Goal: Navigation & Orientation: Find specific page/section

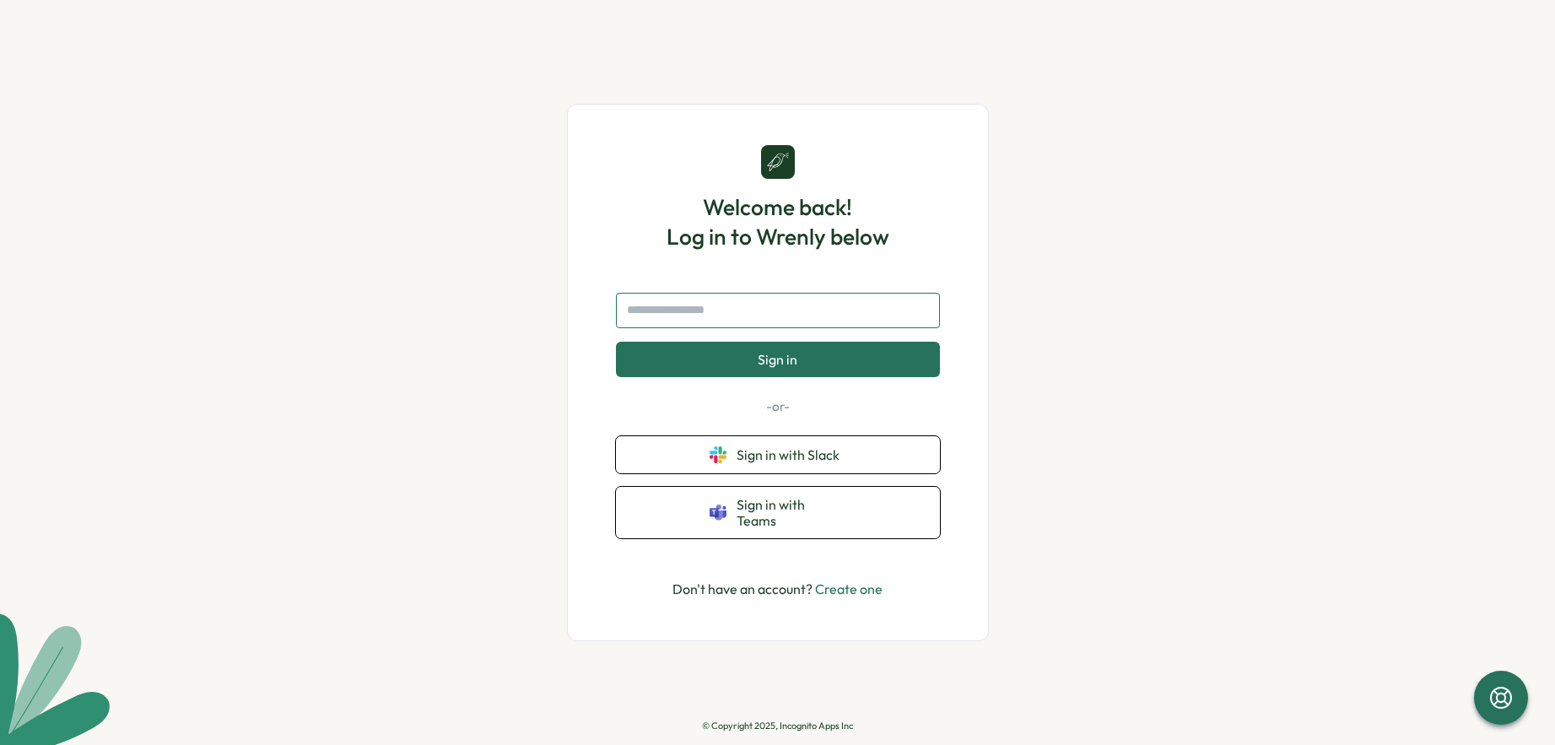
click at [750, 321] on input "text" at bounding box center [778, 310] width 324 height 35
click at [766, 462] on span "Sign in with Slack" at bounding box center [792, 454] width 110 height 15
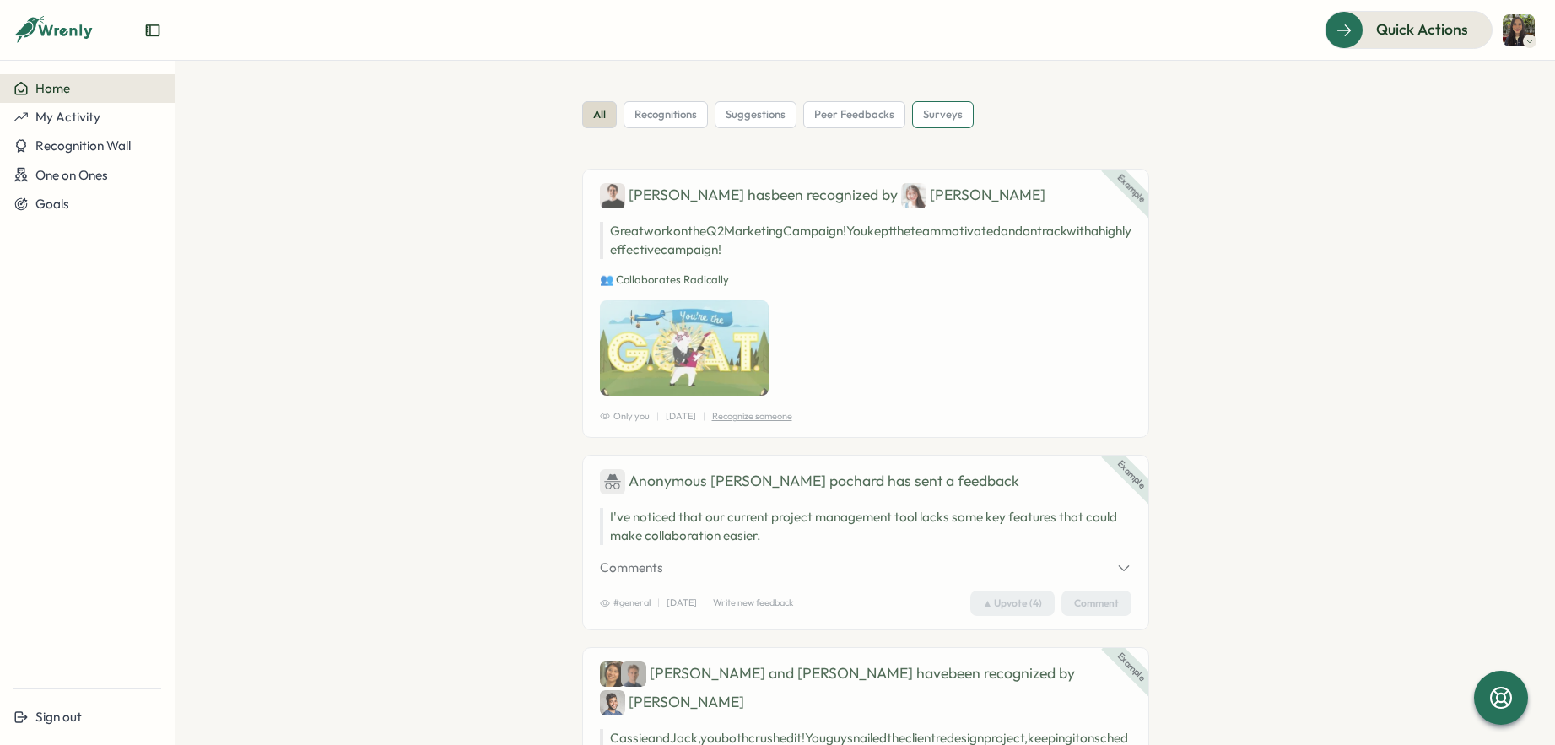
click at [924, 119] on span "surveys" at bounding box center [943, 114] width 40 height 15
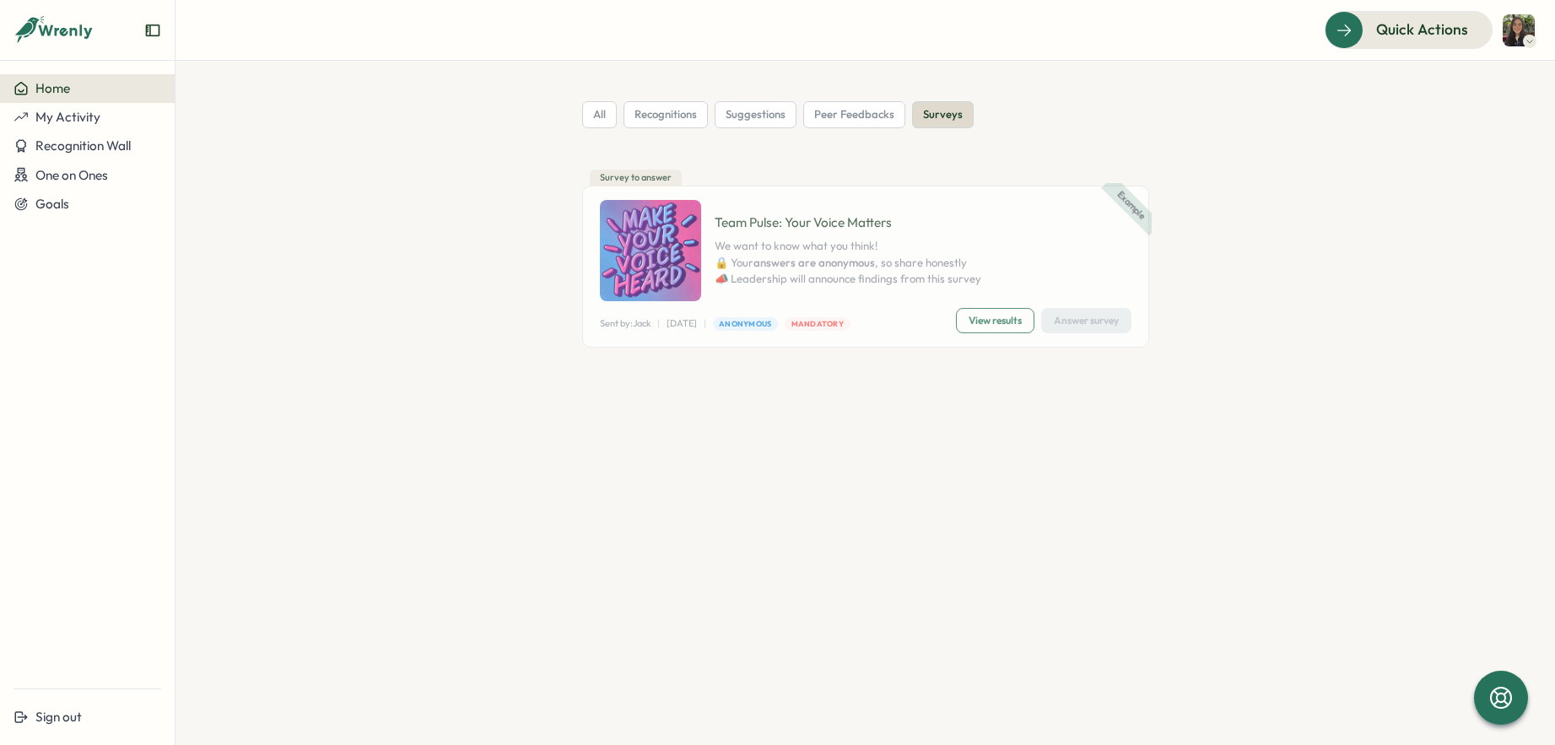
click at [1506, 35] on img at bounding box center [1519, 30] width 32 height 32
click at [55, 38] on icon at bounding box center [54, 30] width 81 height 29
click at [83, 115] on span "My Activity" at bounding box center [67, 117] width 65 height 16
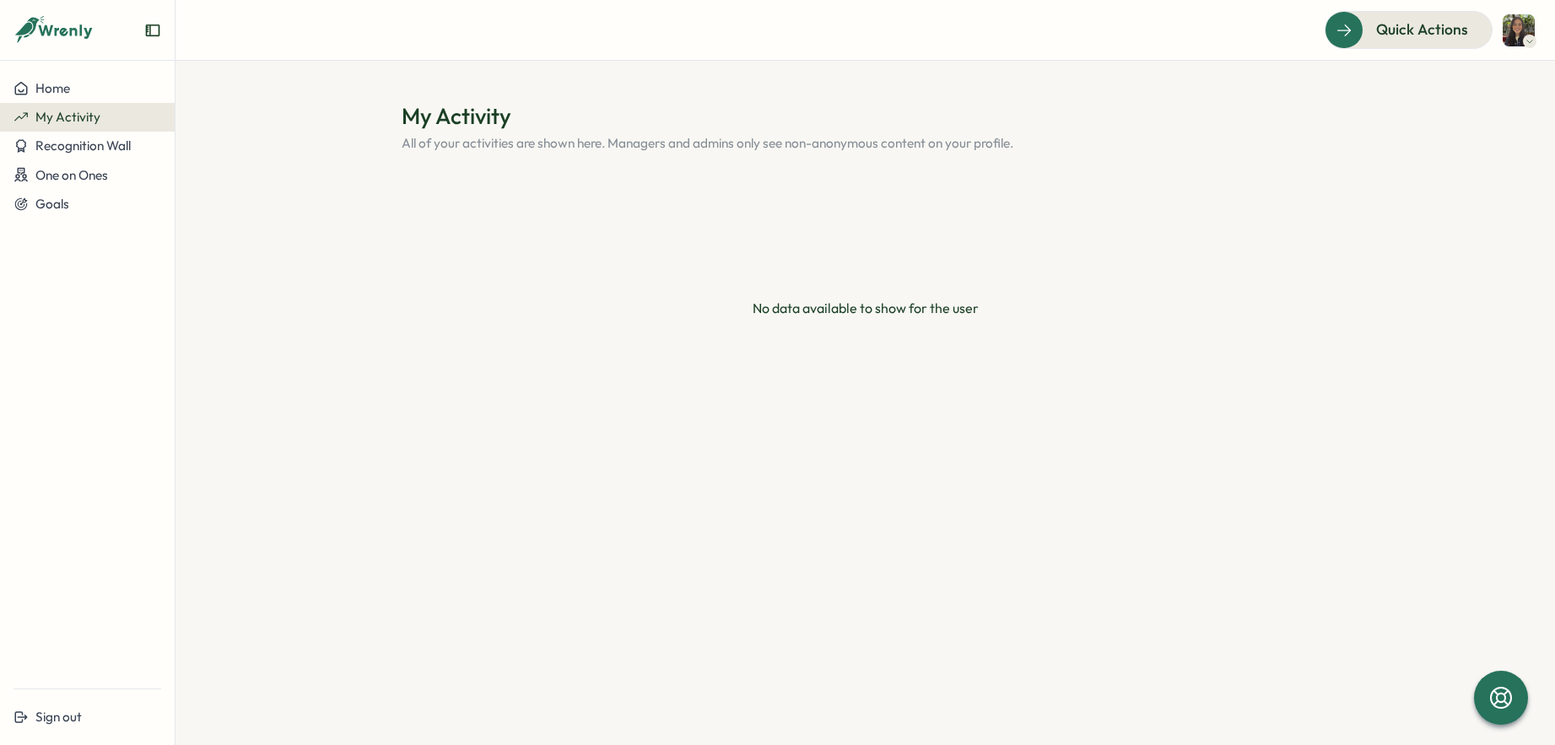
click at [1517, 30] on img at bounding box center [1519, 30] width 32 height 32
click at [111, 95] on div "Home" at bounding box center [88, 88] width 148 height 15
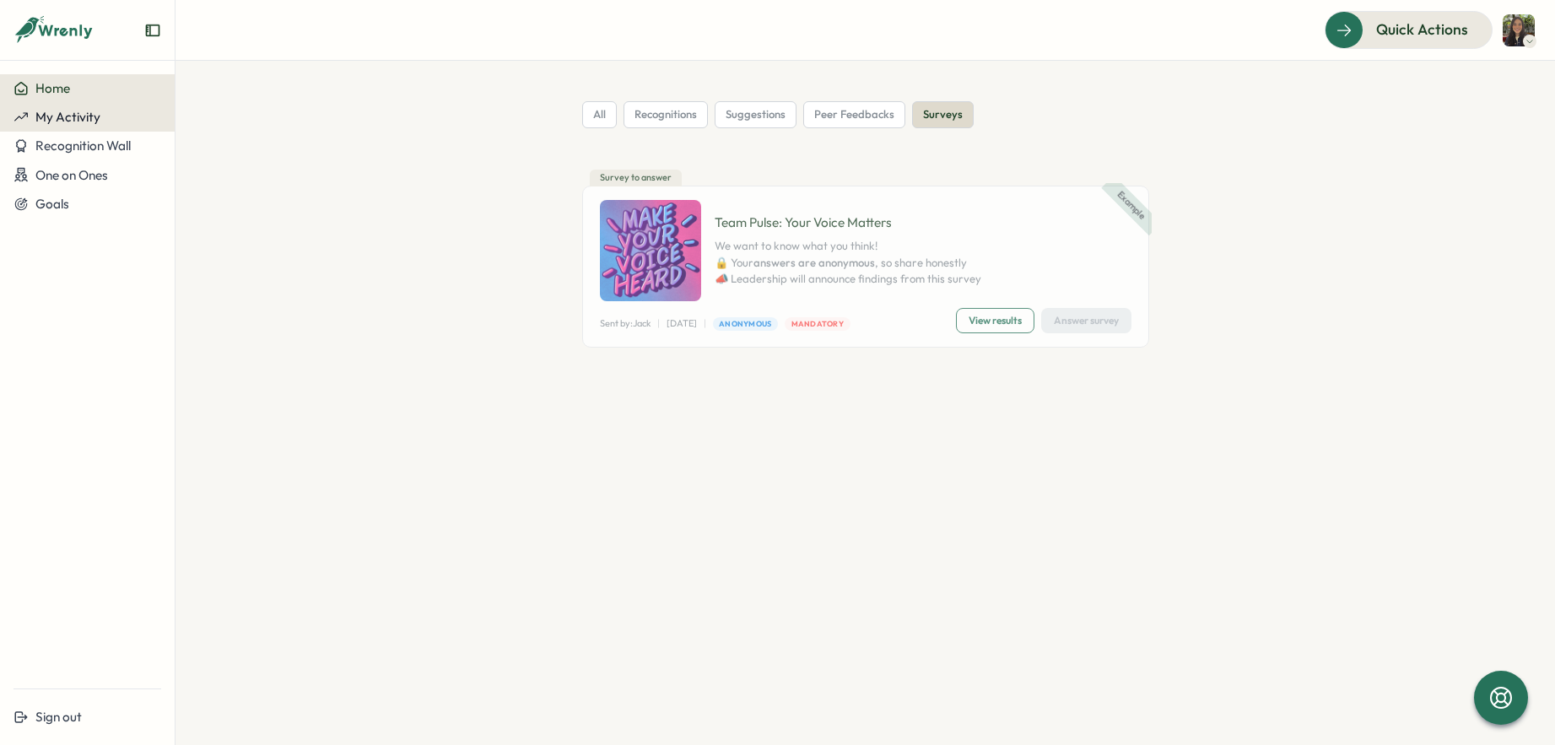
click at [84, 126] on button "My Activity" at bounding box center [87, 117] width 175 height 29
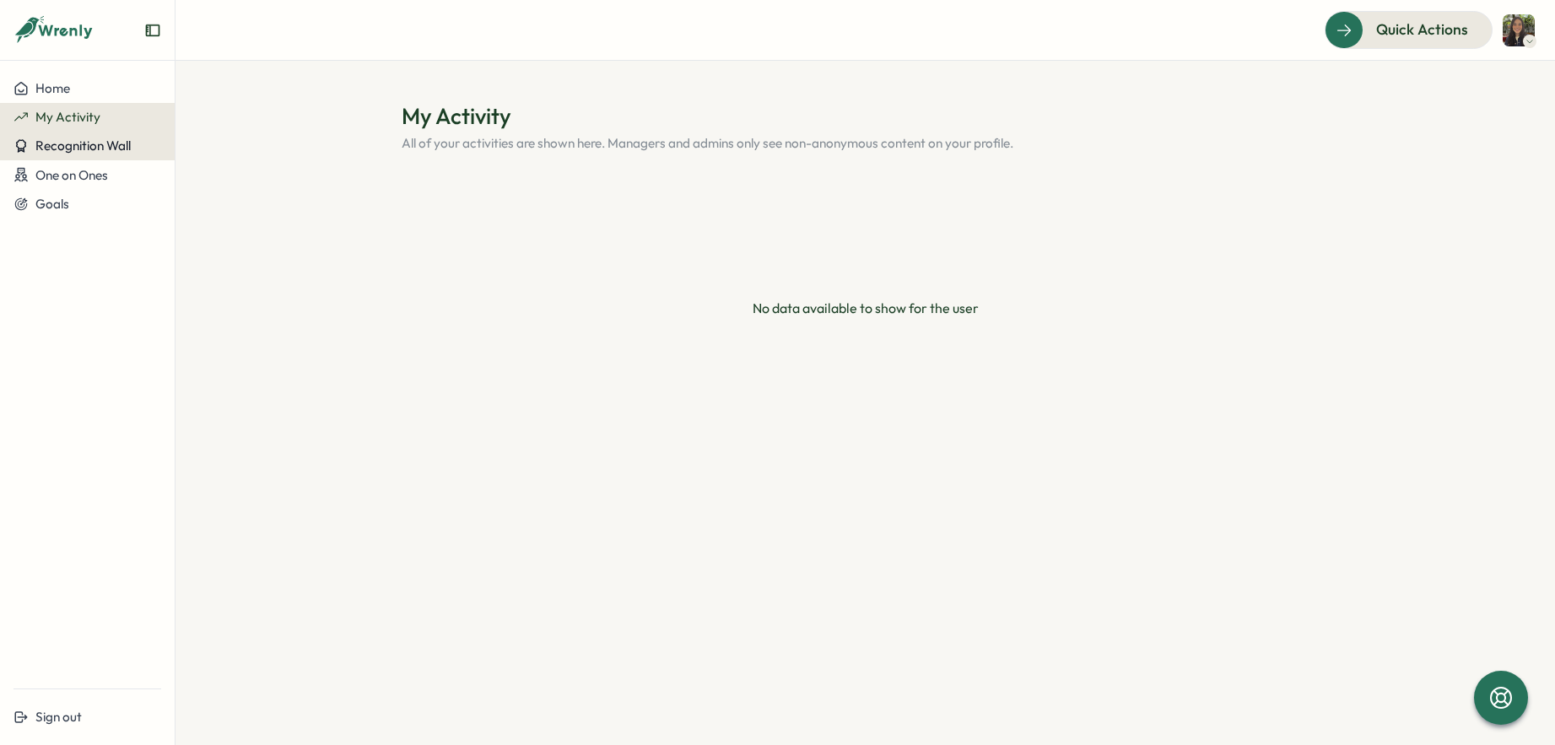
click at [85, 155] on button "Recognition Wall" at bounding box center [87, 146] width 175 height 29
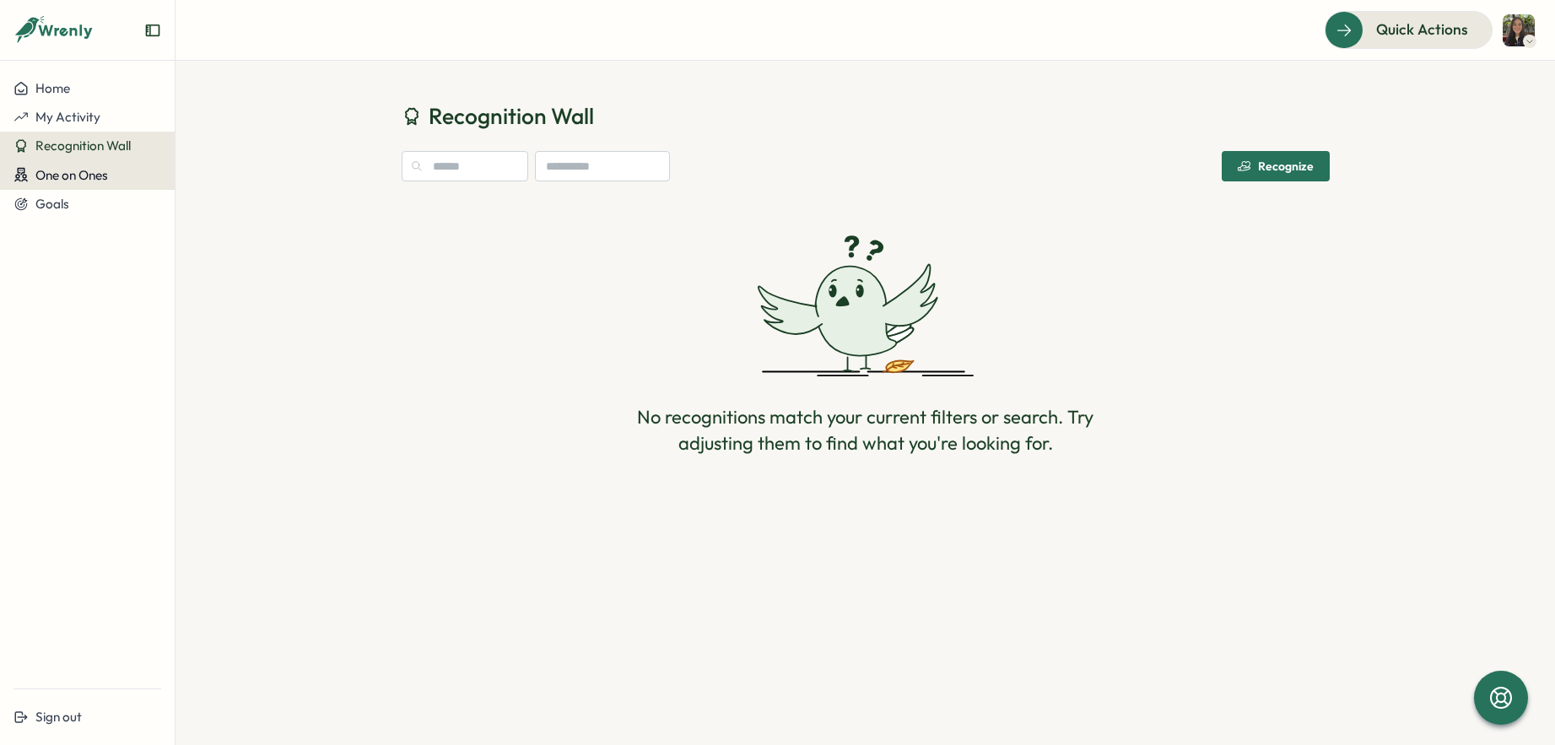
click at [85, 182] on div "One on Ones" at bounding box center [61, 175] width 95 height 16
click at [84, 170] on span "One on Ones" at bounding box center [71, 175] width 73 height 16
click at [61, 119] on span "My Activity" at bounding box center [67, 117] width 65 height 16
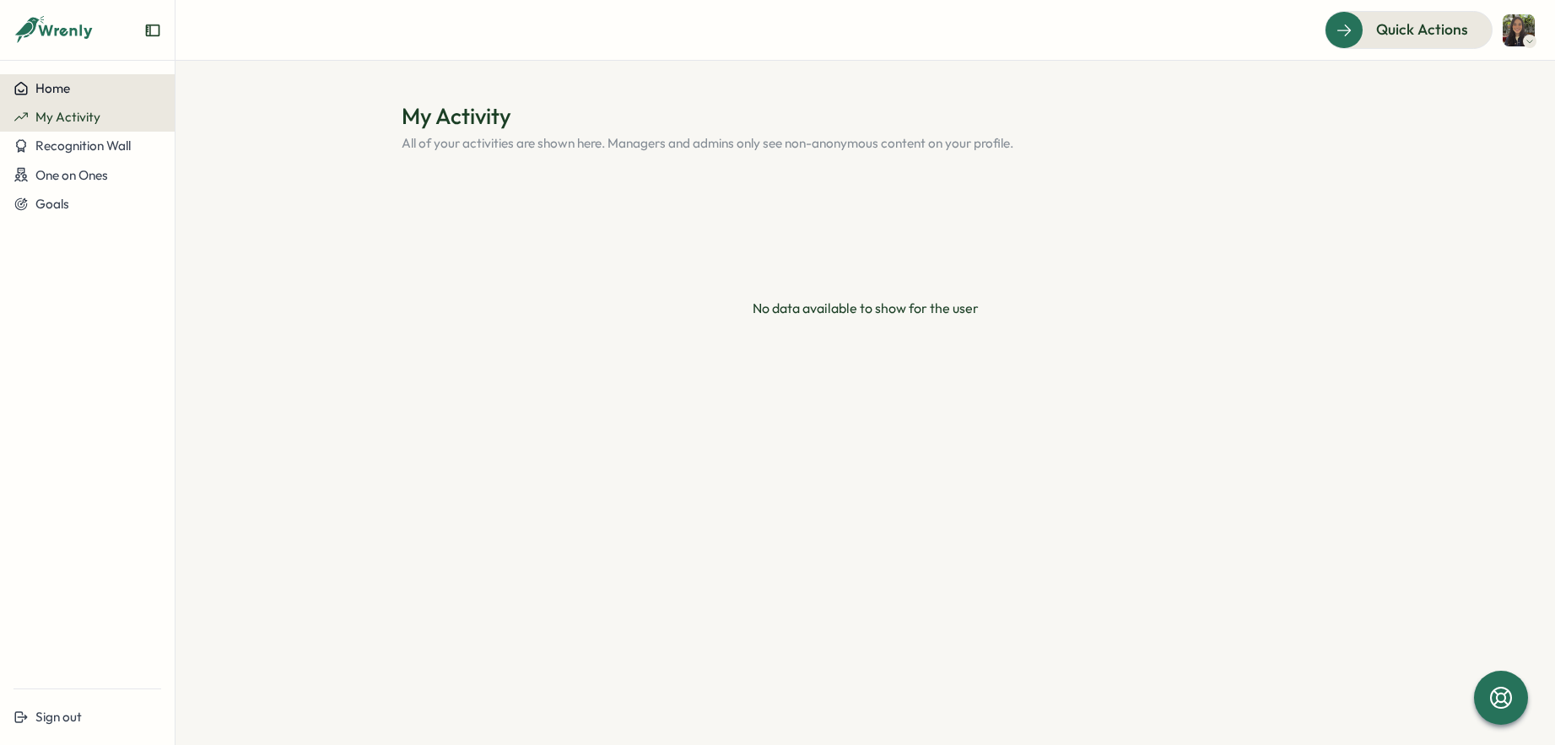
click at [76, 86] on div "Home" at bounding box center [88, 88] width 148 height 15
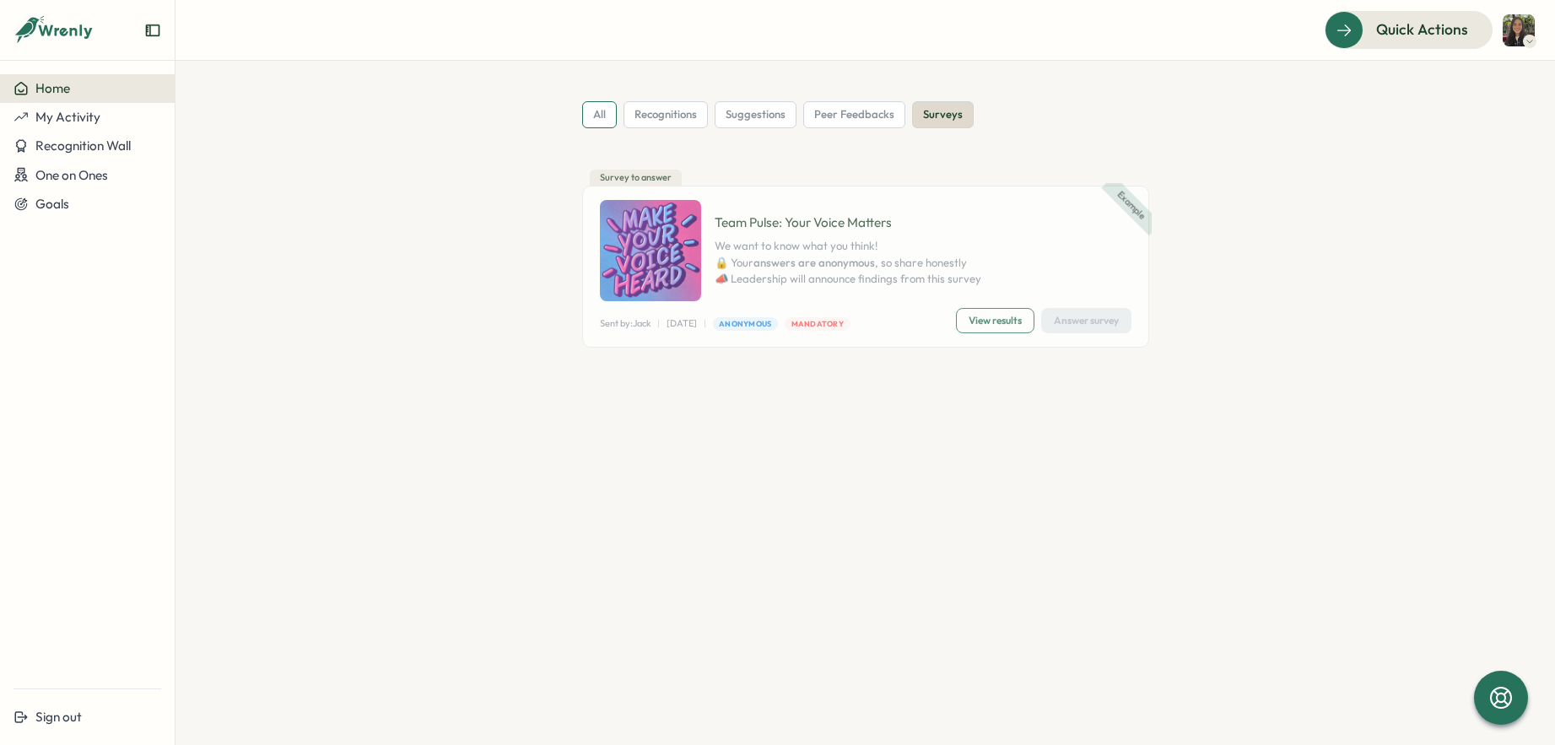
click at [603, 107] on span "all" at bounding box center [599, 114] width 13 height 15
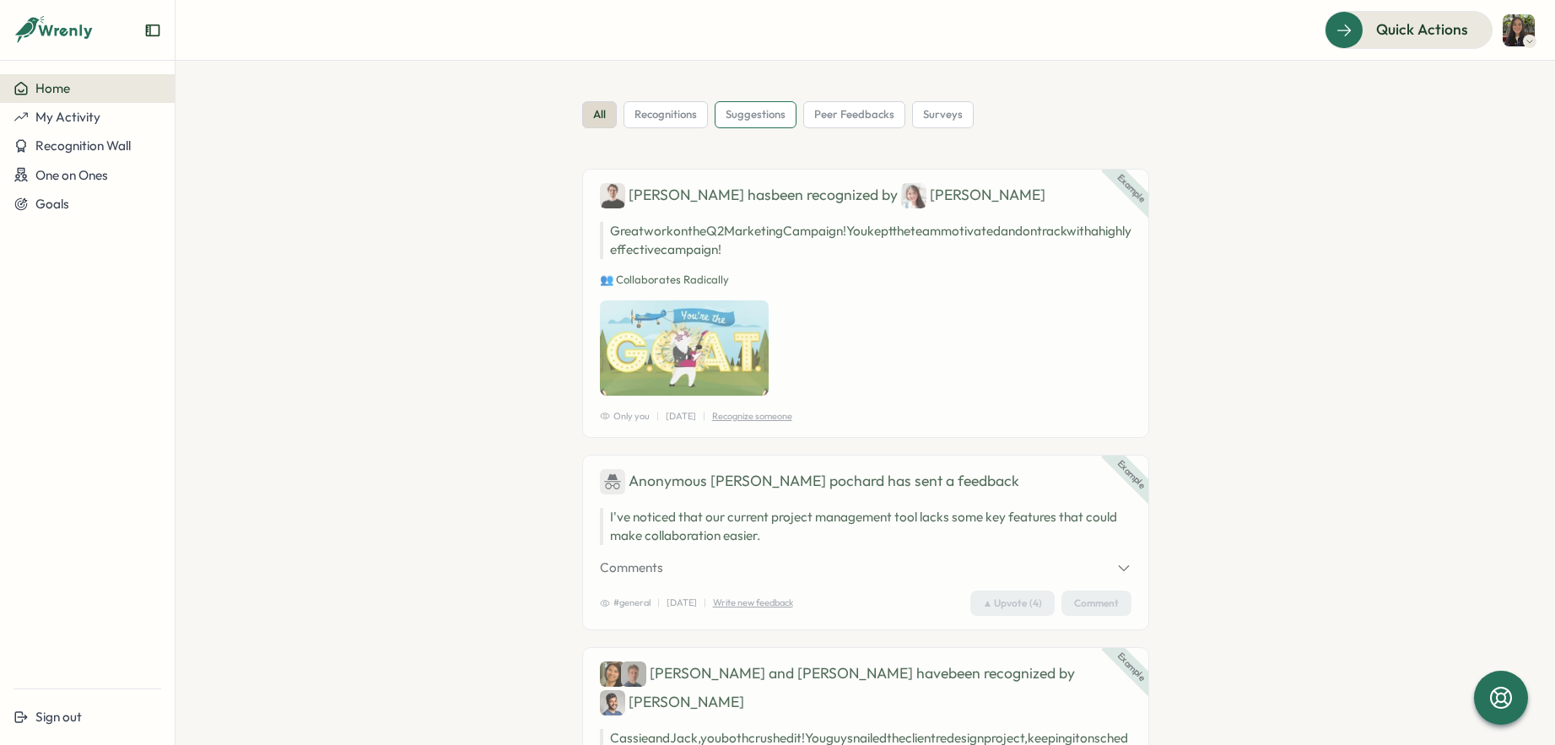
click at [732, 116] on span "suggestions" at bounding box center [756, 114] width 60 height 15
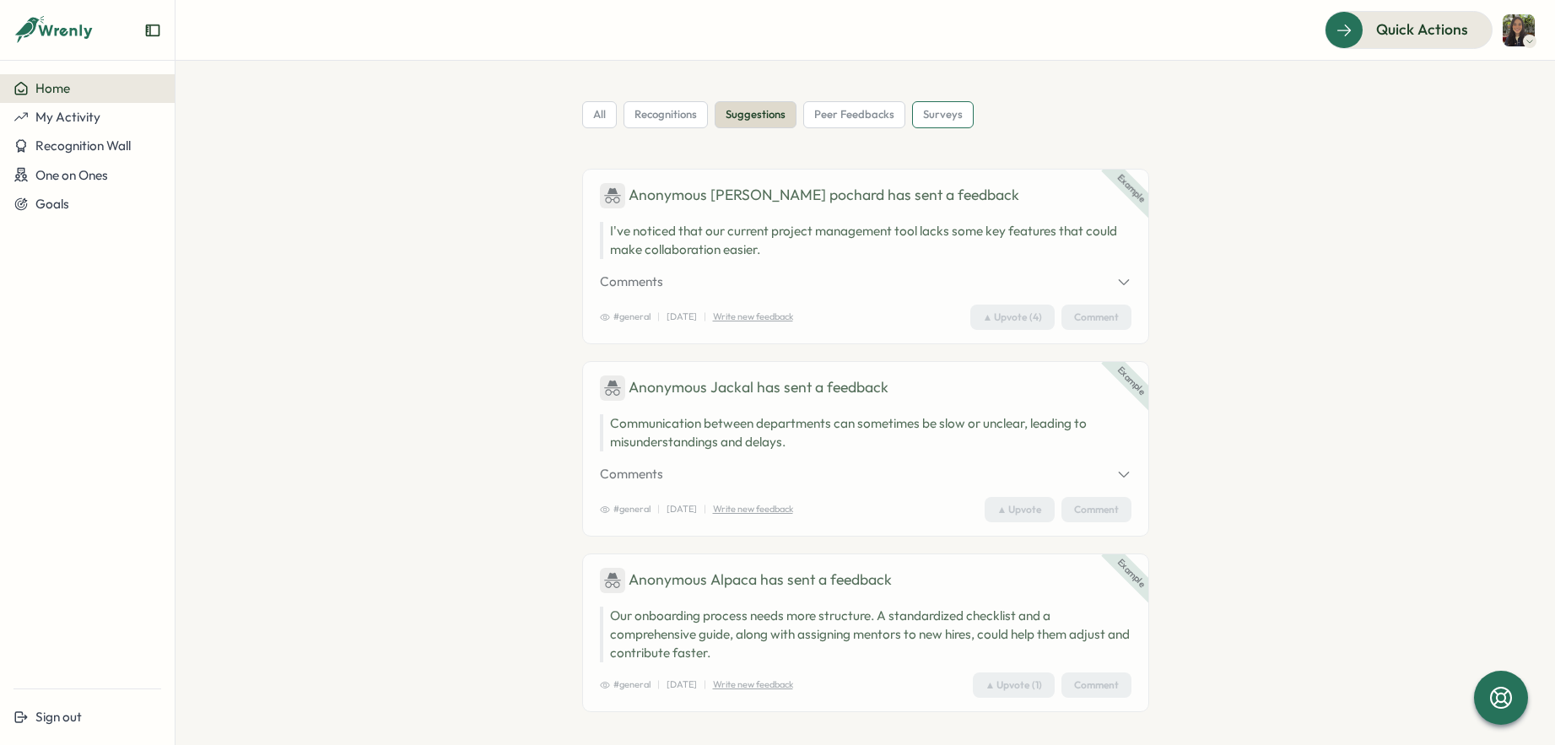
click at [938, 115] on span "surveys" at bounding box center [943, 114] width 40 height 15
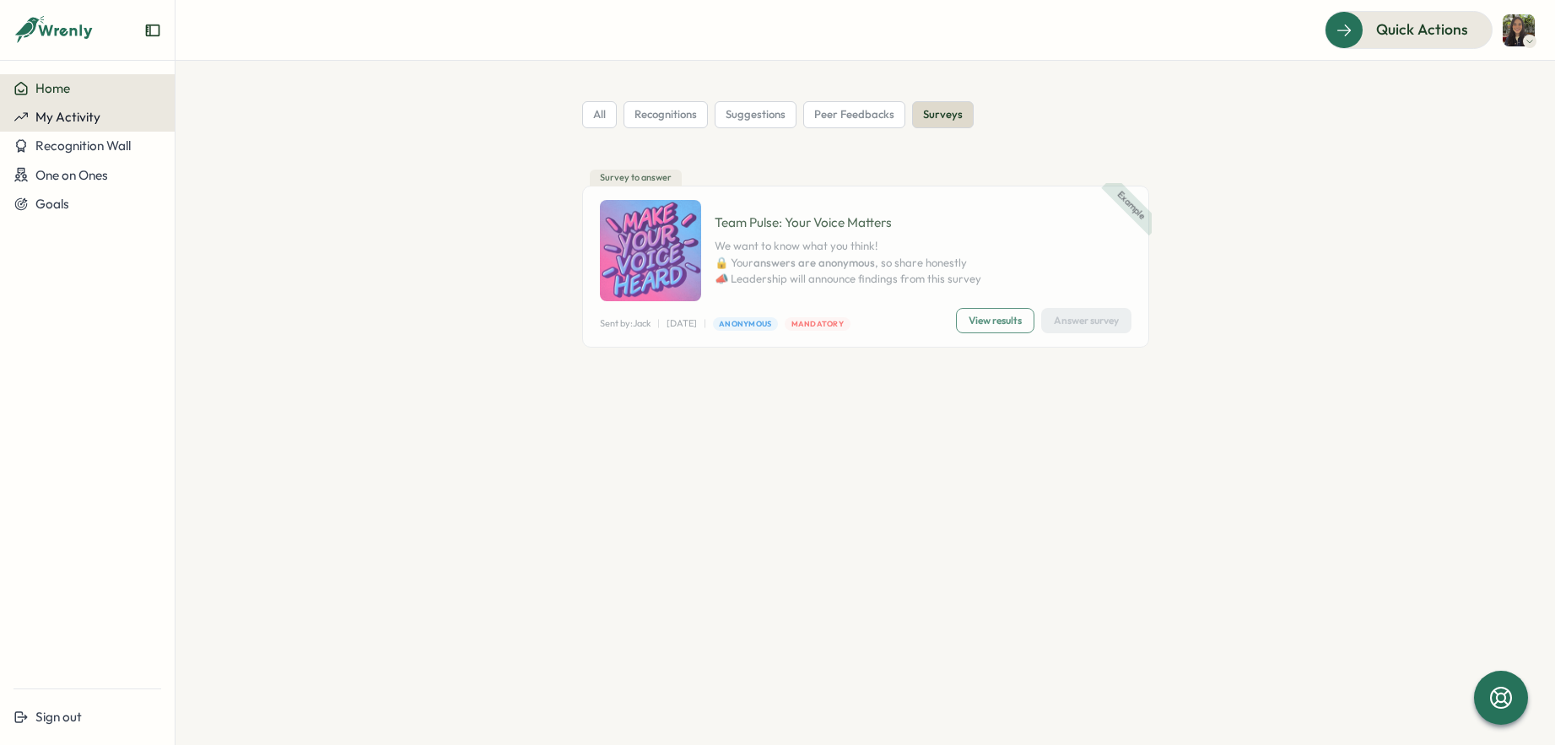
click at [70, 117] on span "My Activity" at bounding box center [67, 117] width 65 height 16
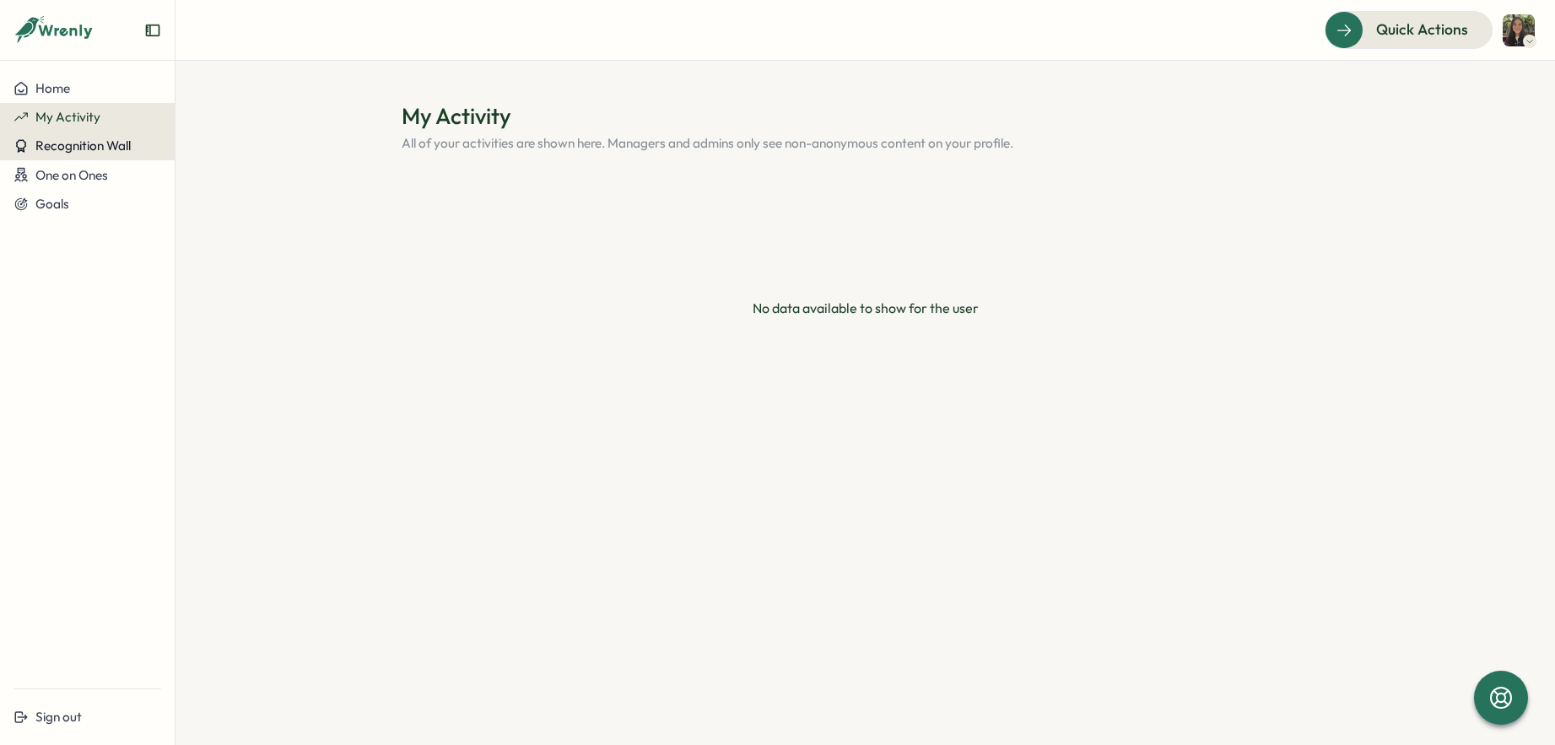
click at [87, 139] on span "Recognition Wall" at bounding box center [82, 146] width 95 height 16
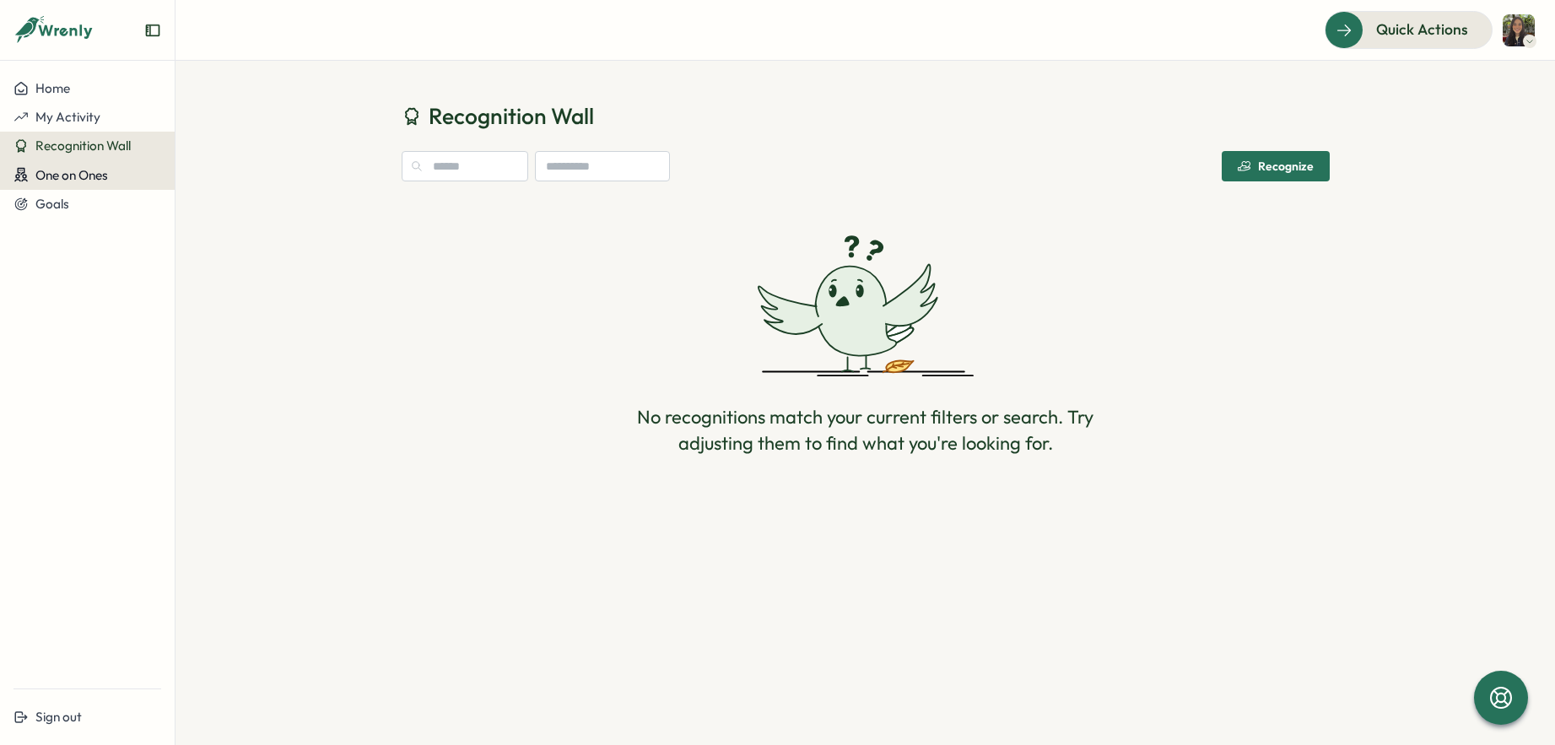
click at [88, 177] on span "One on Ones" at bounding box center [71, 175] width 73 height 16
click at [89, 91] on div "Home" at bounding box center [88, 88] width 148 height 15
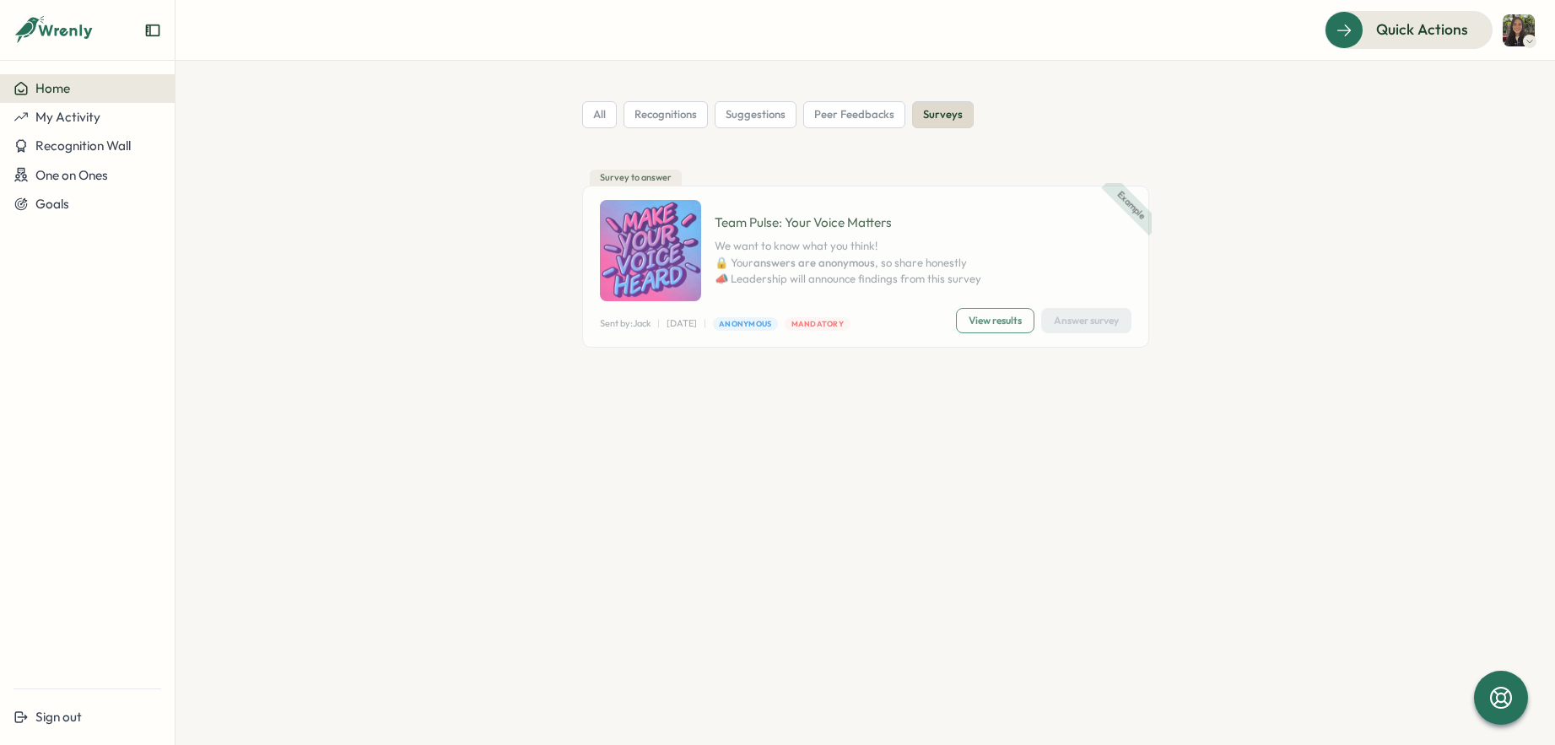
drag, startPoint x: 834, startPoint y: 124, endPoint x: 855, endPoint y: 188, distance: 67.5
click at [857, 189] on div "all recognitions suggestions peer feedbacks surveys Example Survey to answer Te…" at bounding box center [865, 251] width 567 height 300
click at [781, 116] on span "suggestions" at bounding box center [756, 114] width 60 height 15
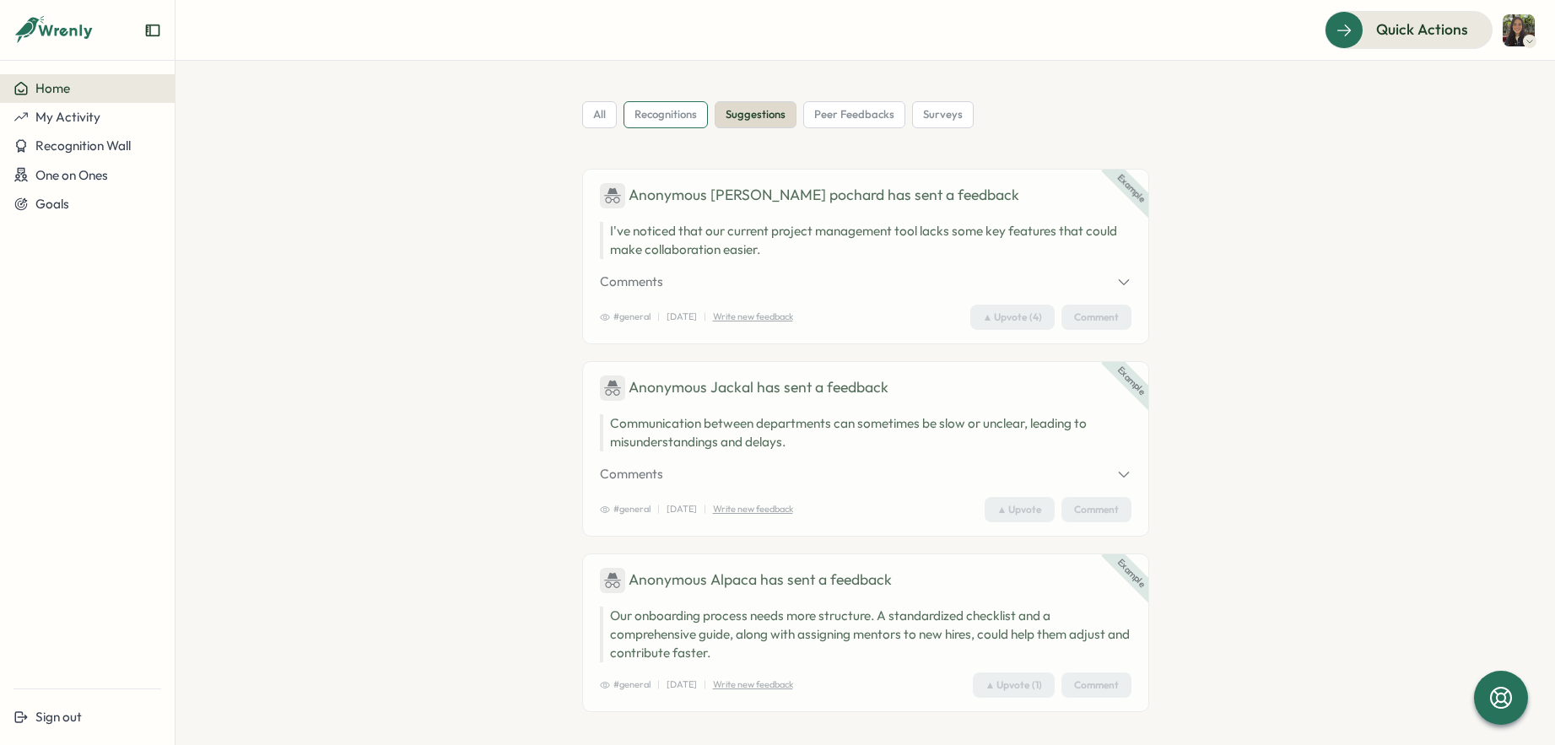
click at [682, 116] on span "recognitions" at bounding box center [666, 114] width 62 height 15
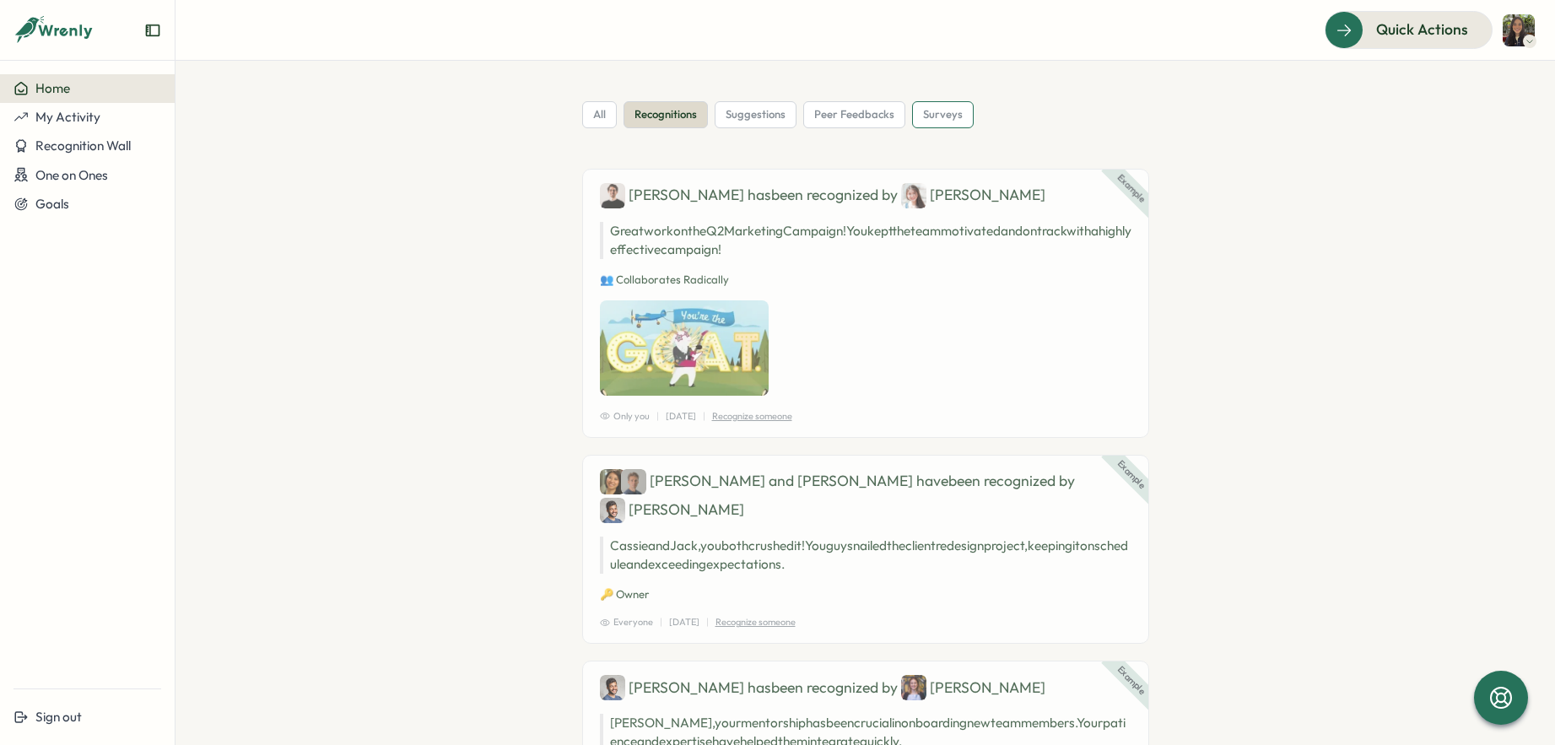
click at [924, 120] on span "surveys" at bounding box center [943, 114] width 40 height 15
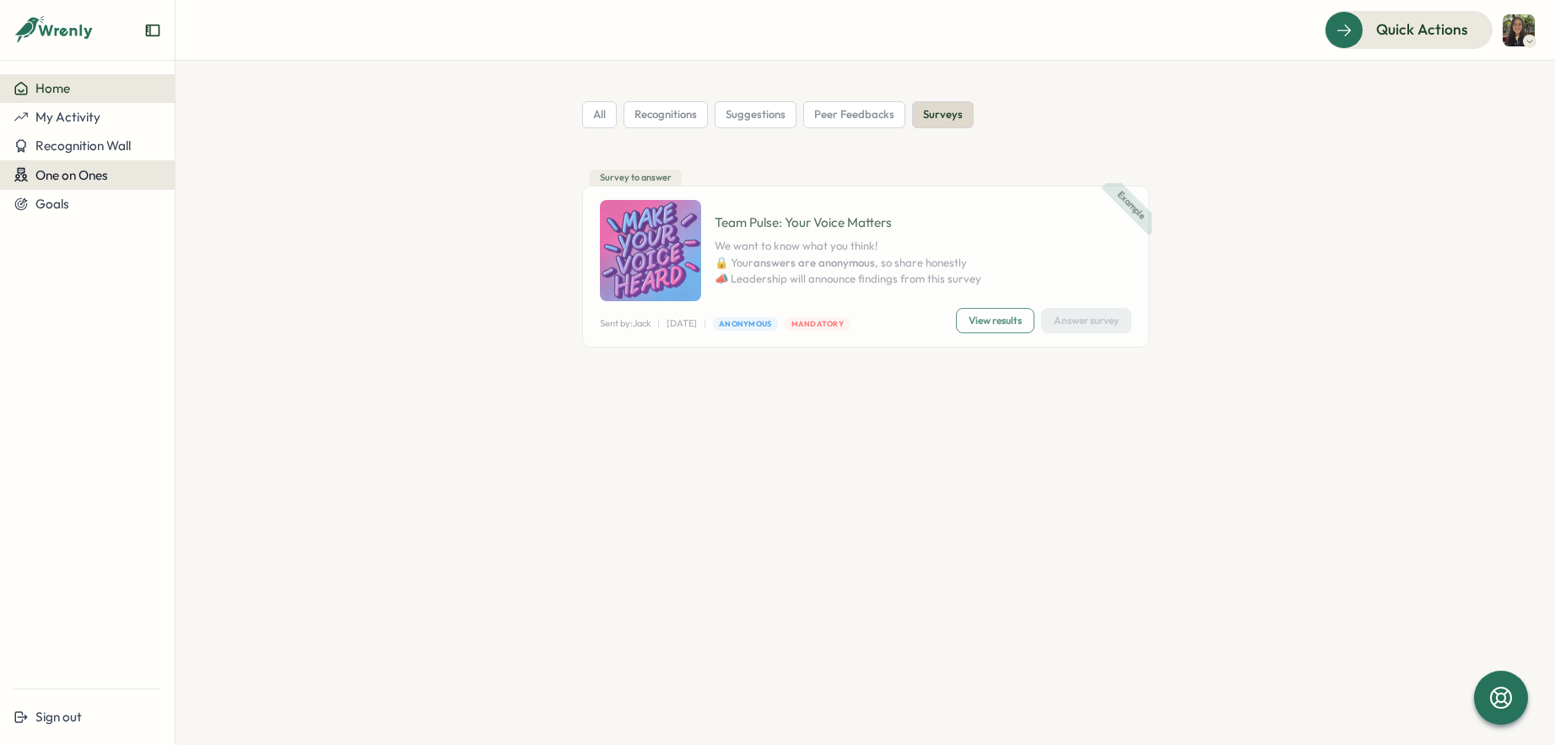
click at [127, 165] on button "One on Ones" at bounding box center [87, 175] width 175 height 30
click at [95, 138] on span "Recognition Wall" at bounding box center [82, 146] width 95 height 16
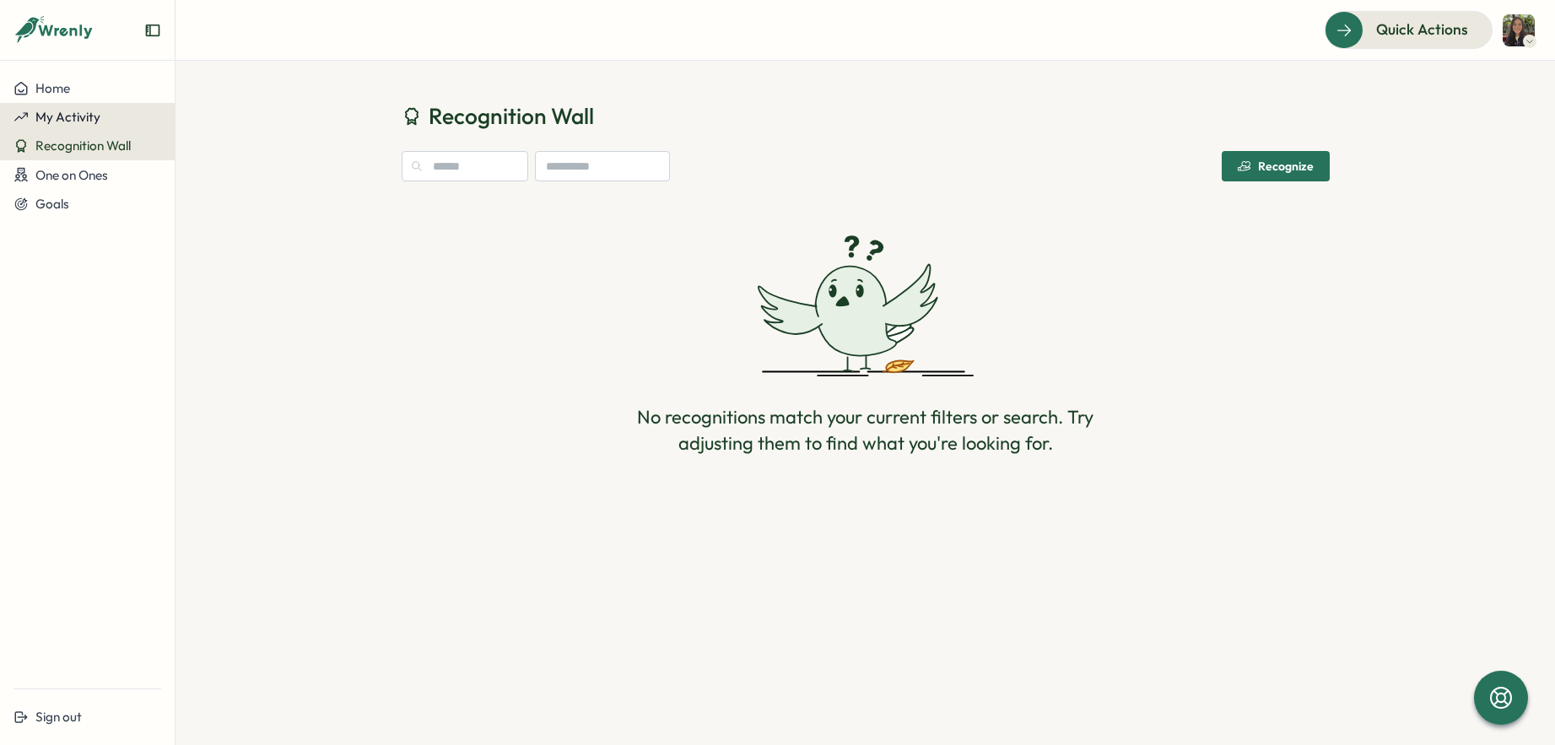
click at [98, 109] on span "My Activity" at bounding box center [67, 117] width 65 height 16
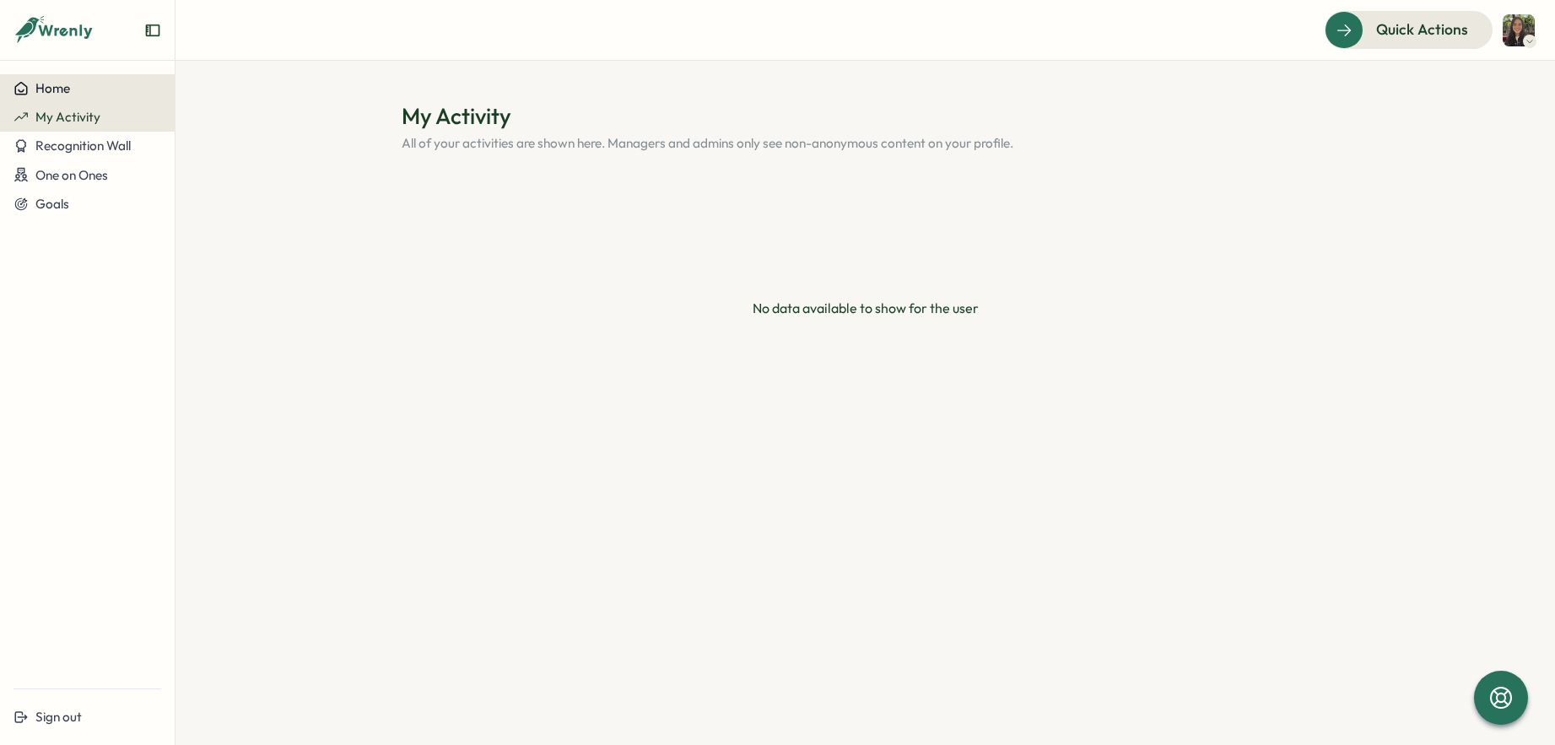
click at [94, 83] on div "Home" at bounding box center [88, 88] width 148 height 15
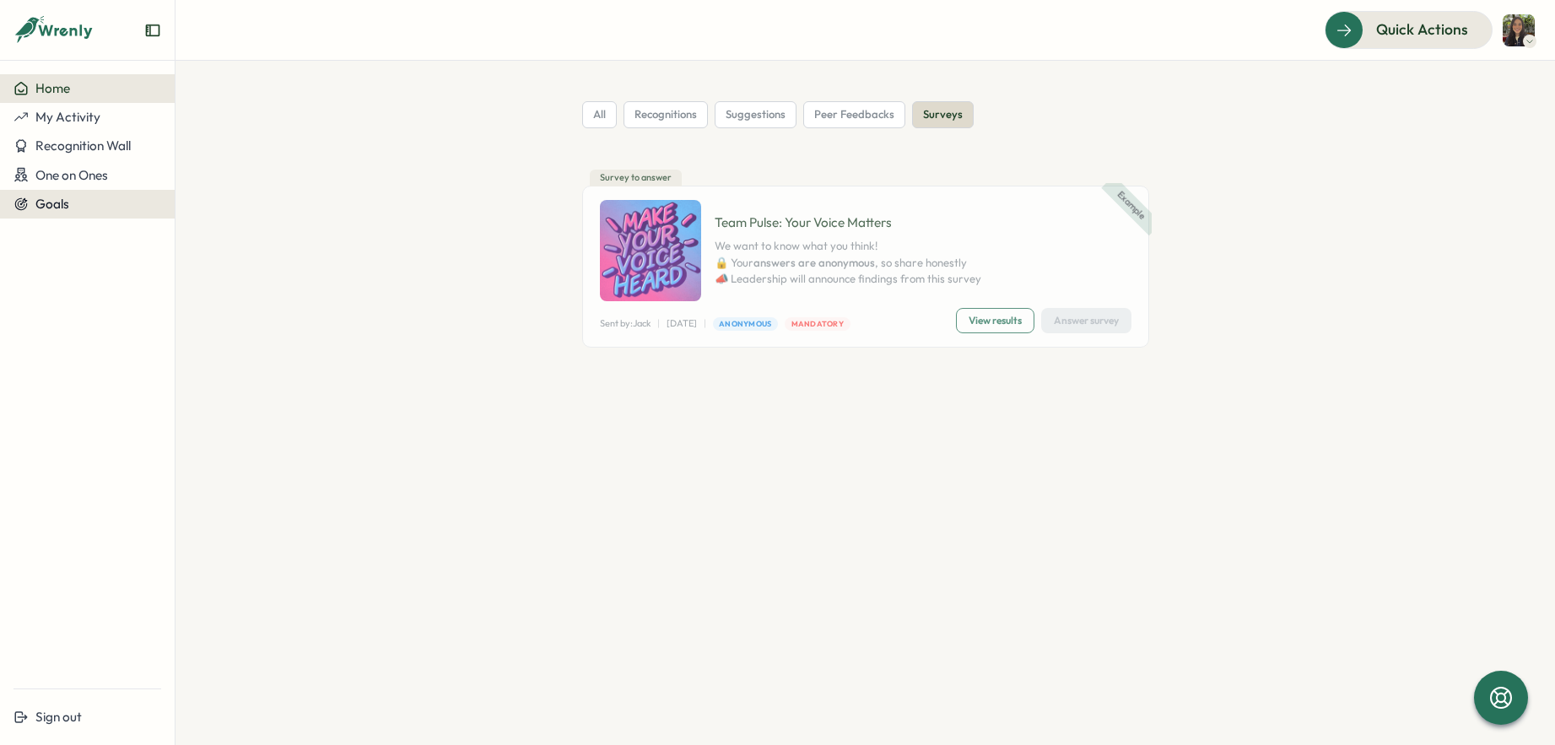
click at [66, 191] on button "Goals" at bounding box center [87, 204] width 175 height 29
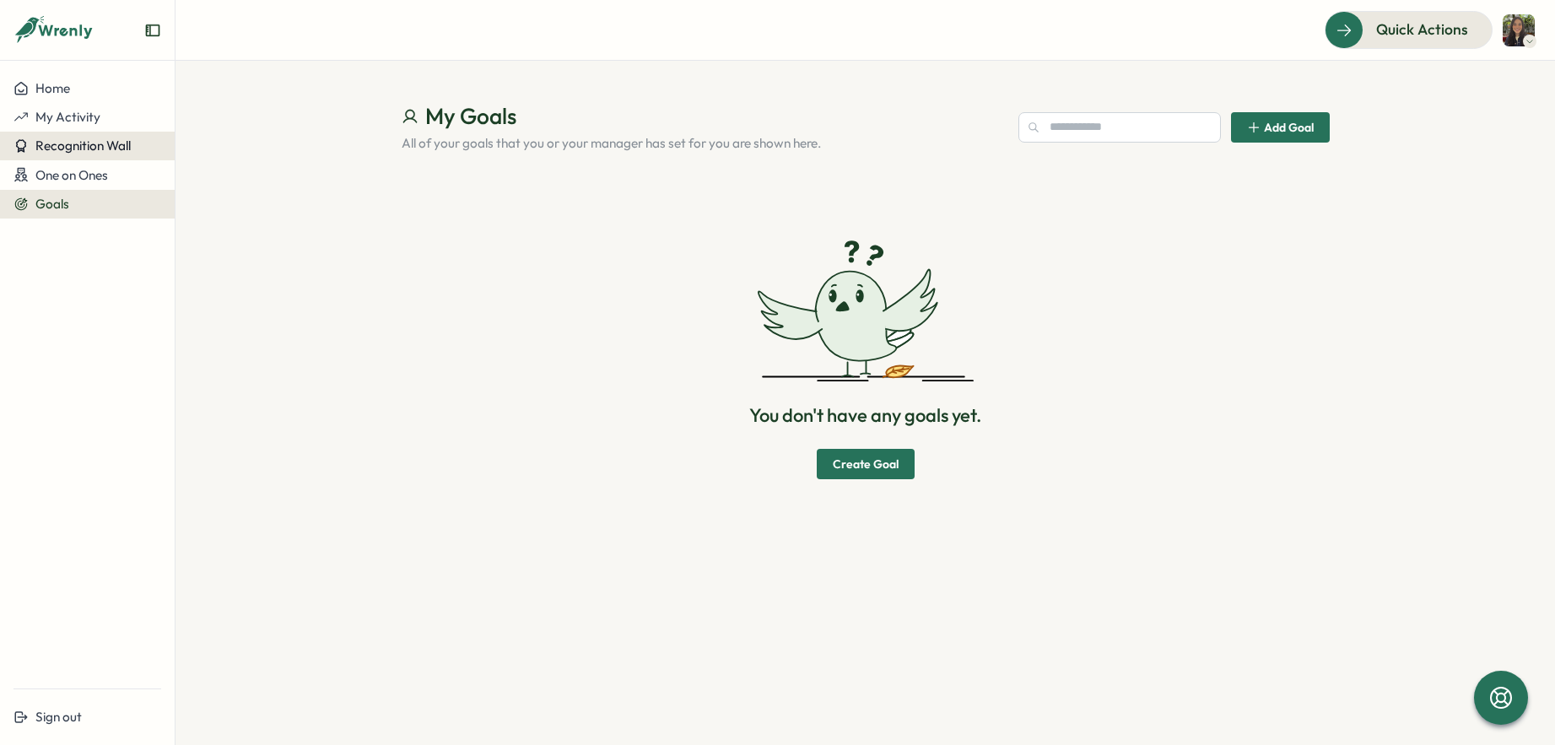
click at [70, 158] on button "Recognition Wall" at bounding box center [87, 146] width 175 height 29
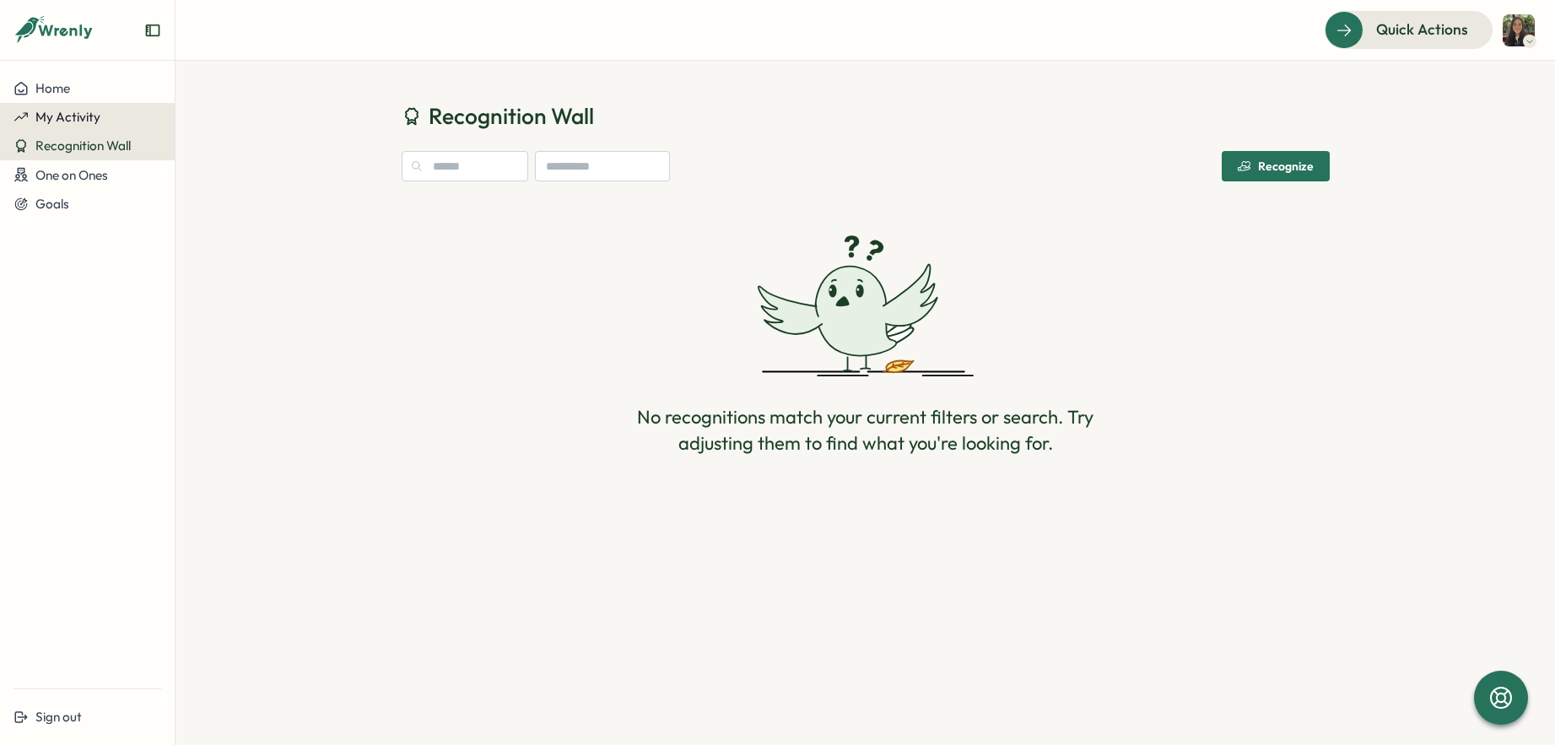
click at [73, 125] on button "My Activity" at bounding box center [87, 117] width 175 height 29
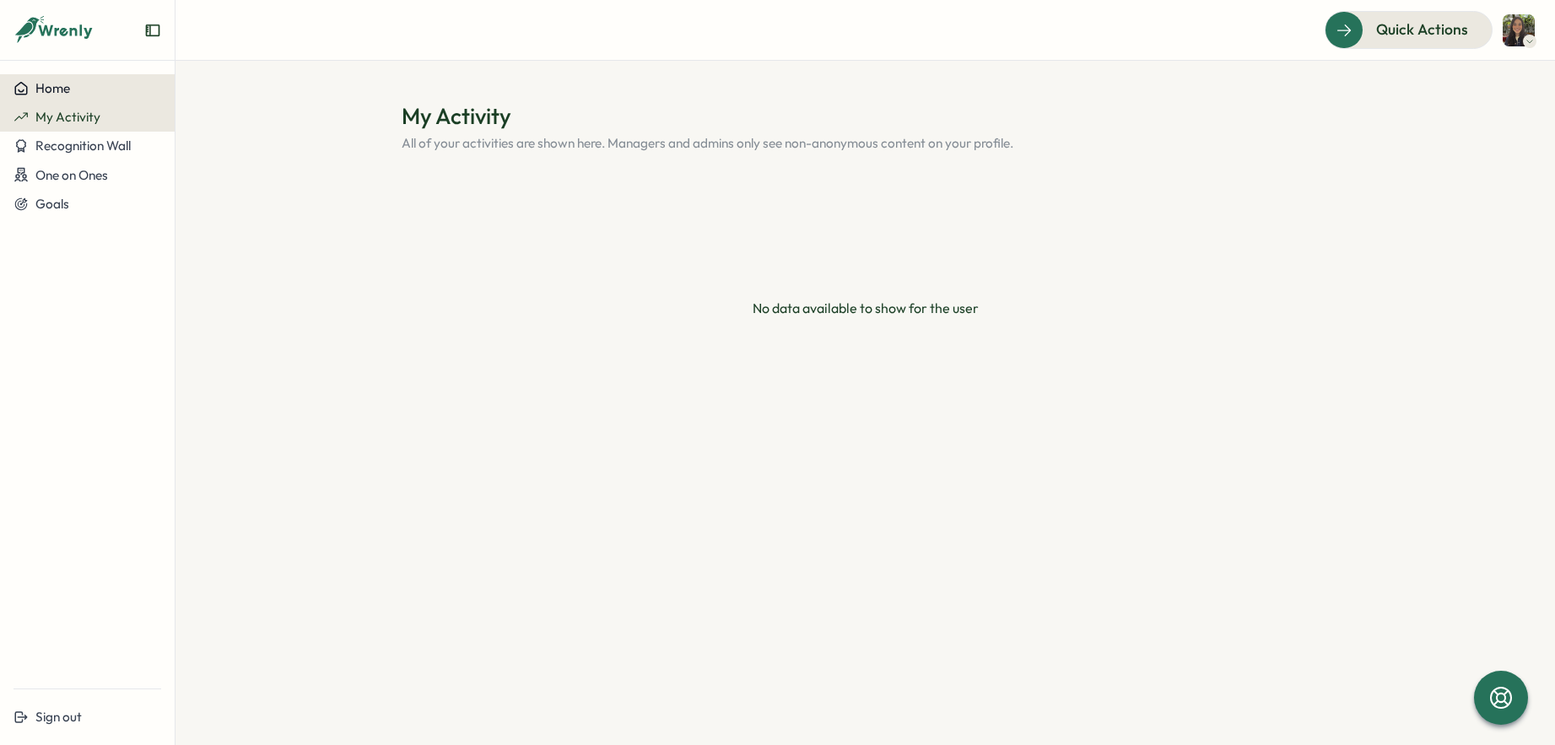
click at [81, 92] on div "Home" at bounding box center [88, 88] width 148 height 15
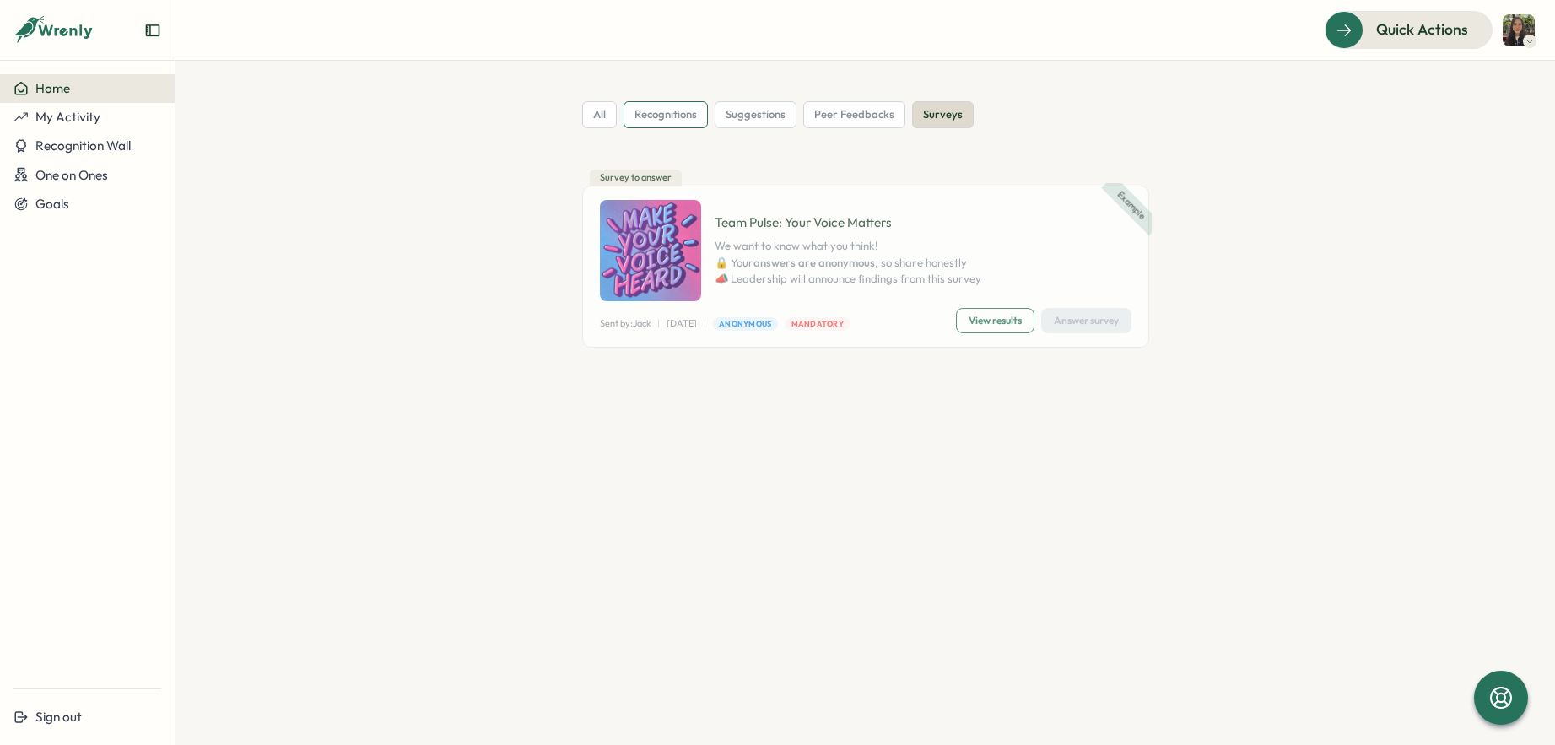
click at [635, 112] on span "recognitions" at bounding box center [666, 114] width 62 height 15
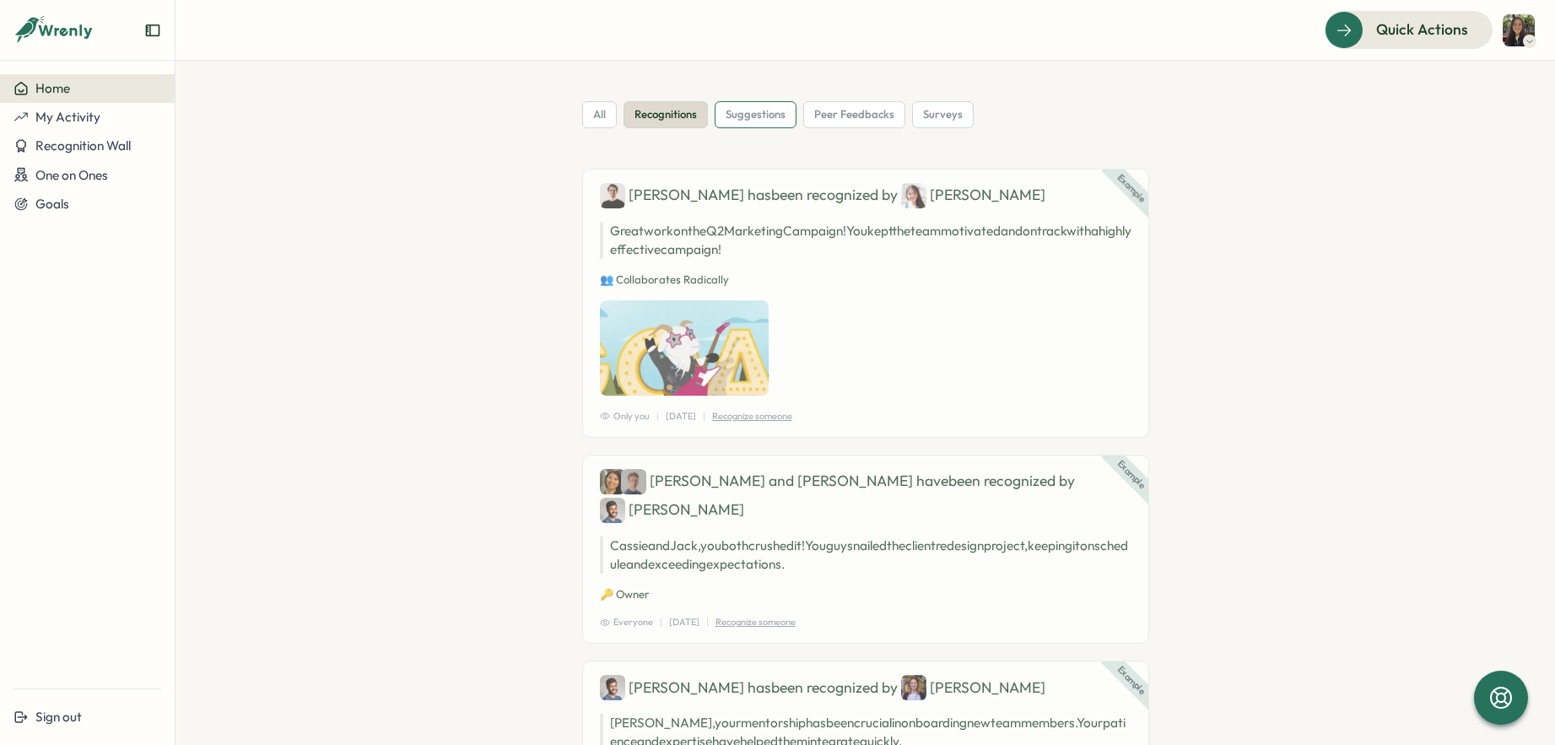
click at [762, 123] on div "suggestions" at bounding box center [756, 114] width 82 height 27
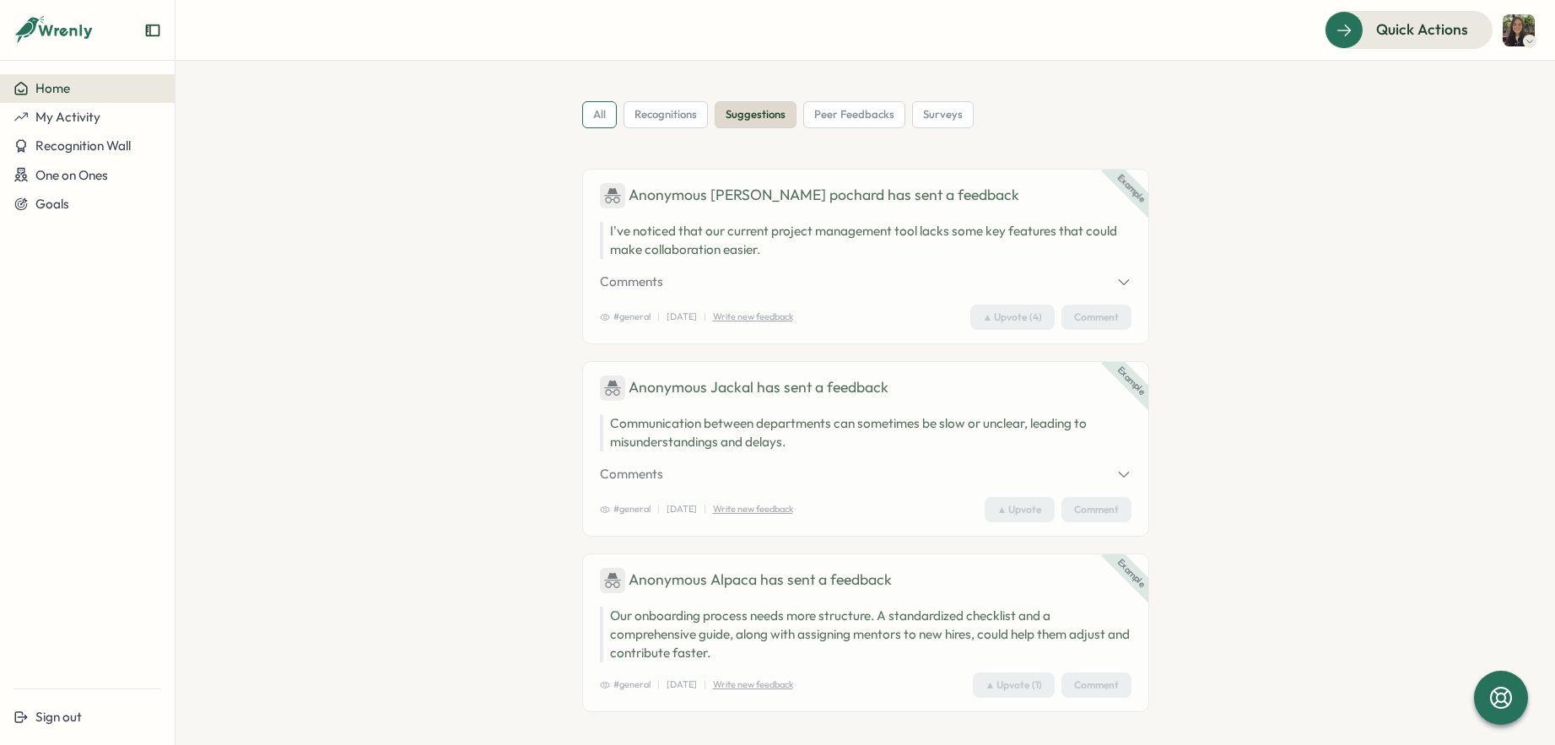
click at [606, 111] on div "all" at bounding box center [599, 114] width 35 height 27
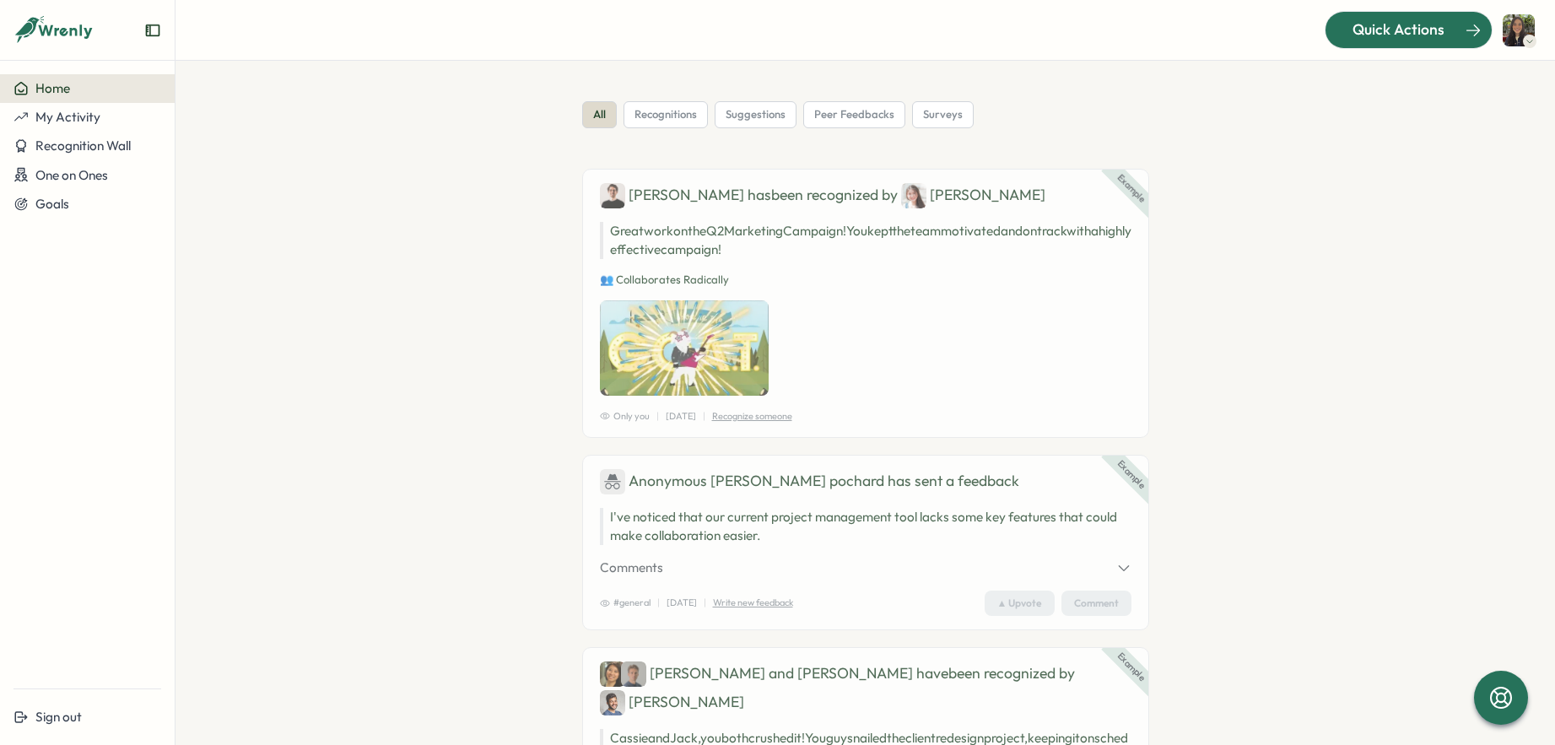
click at [1445, 33] on div "Quick Actions" at bounding box center [1398, 30] width 153 height 22
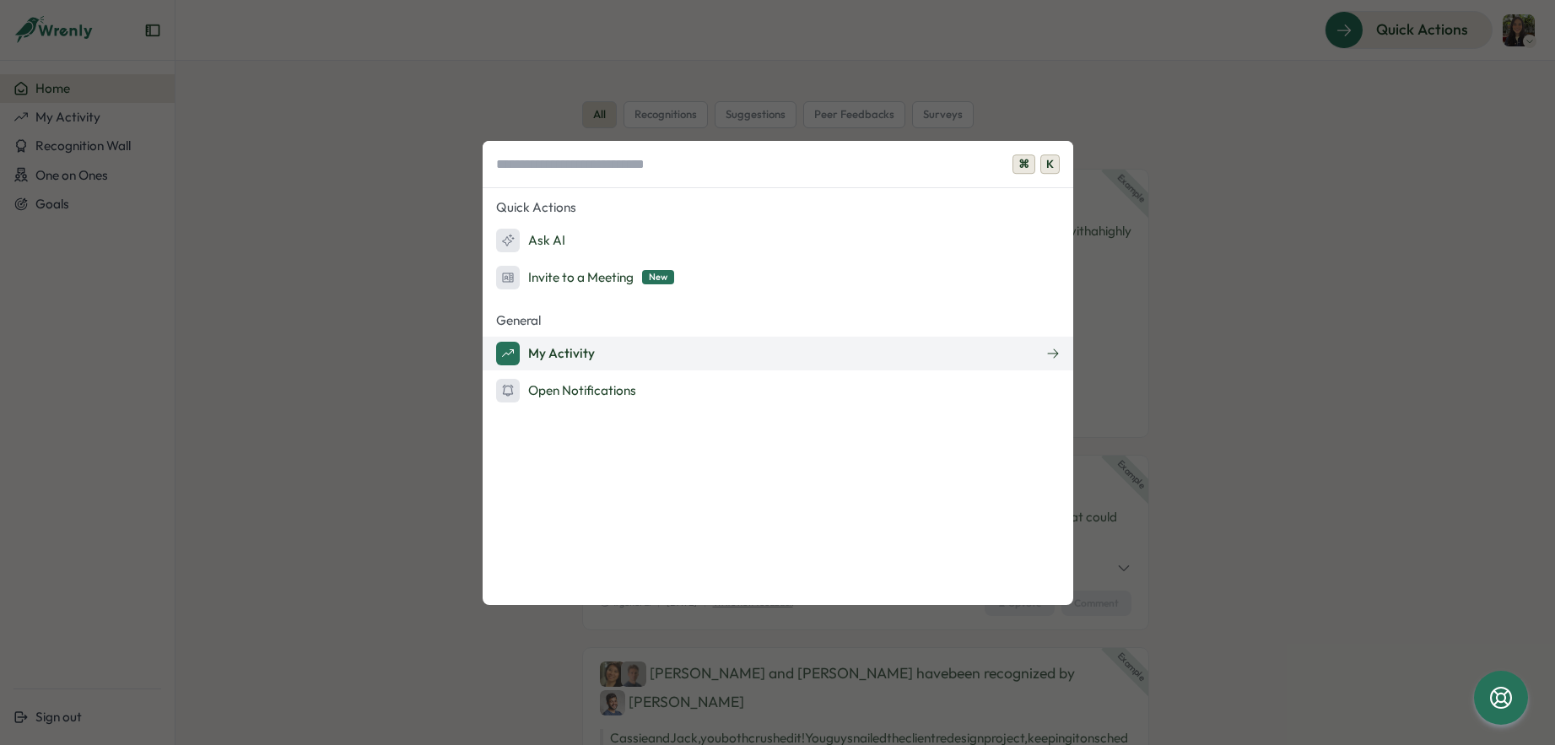
click at [603, 353] on button "My Activity" at bounding box center [778, 354] width 591 height 34
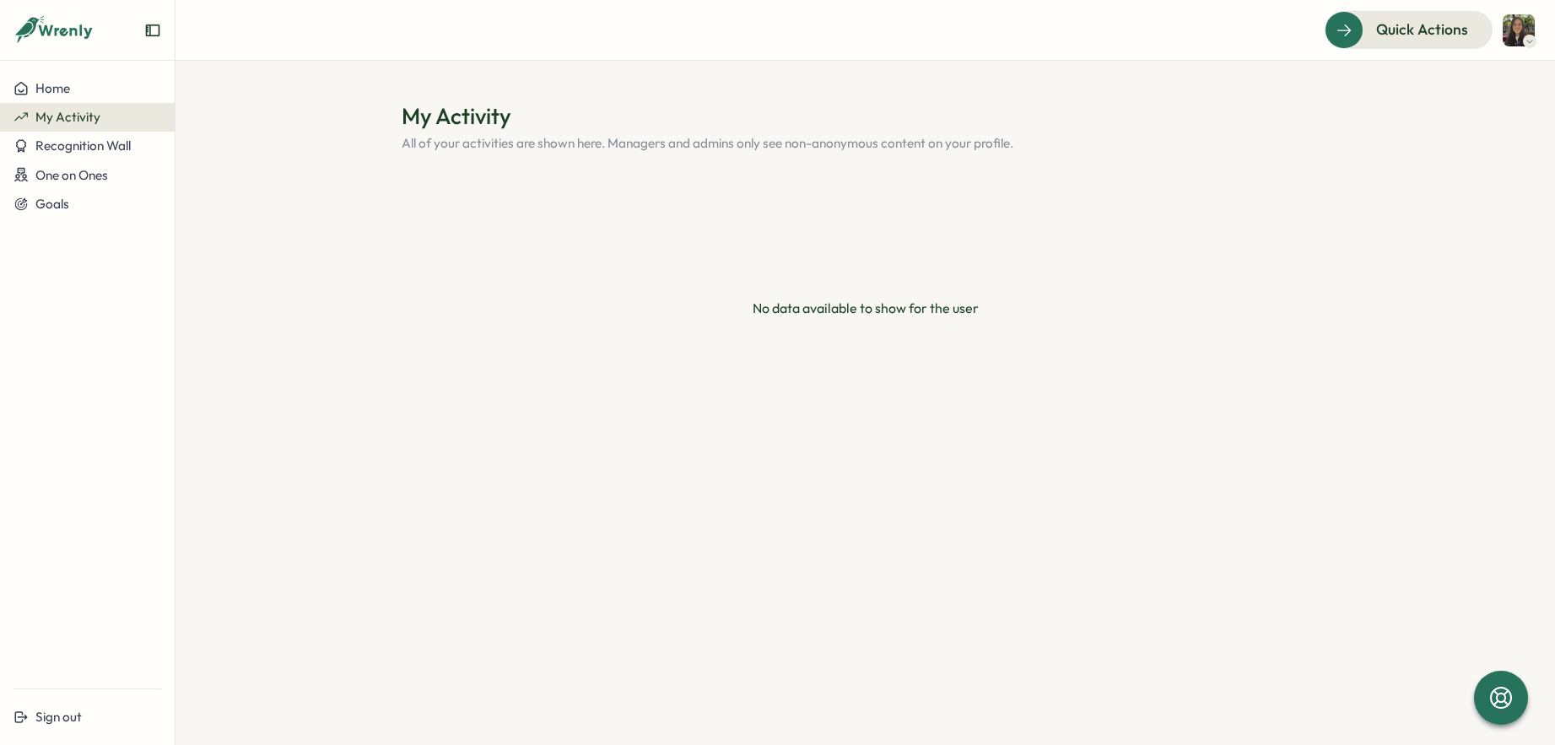
click at [1527, 29] on img at bounding box center [1519, 30] width 32 height 32
